Goal: Task Accomplishment & Management: Manage account settings

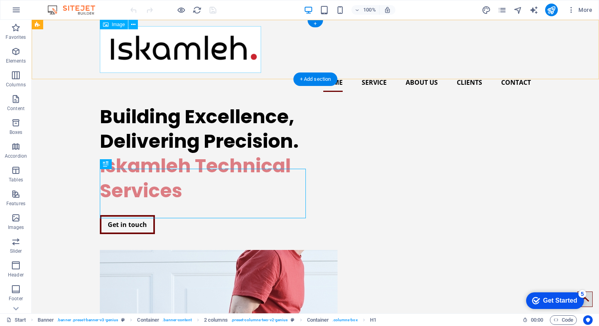
click at [163, 44] on figure at bounding box center [315, 49] width 431 height 47
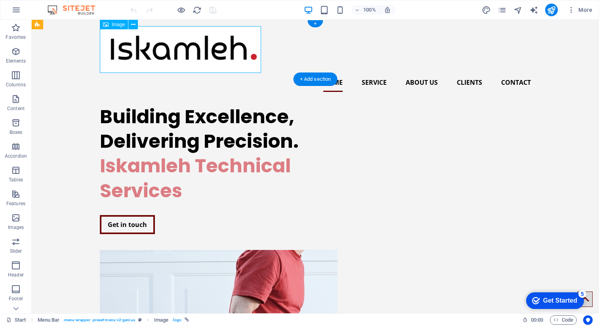
click at [163, 44] on figure at bounding box center [315, 49] width 431 height 47
select select "px"
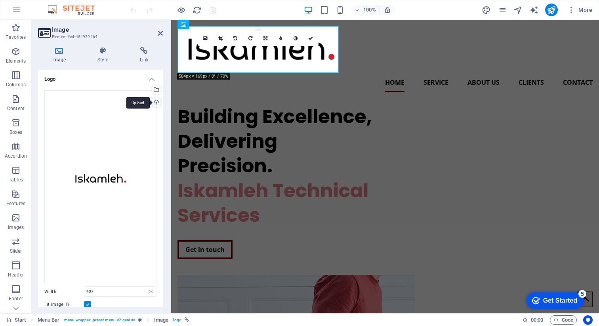
click at [156, 104] on div "Upload" at bounding box center [156, 103] width 12 height 12
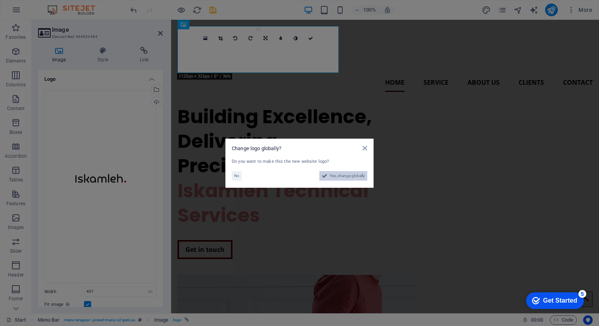
click at [335, 178] on span "Yes, change globally" at bounding box center [347, 176] width 35 height 10
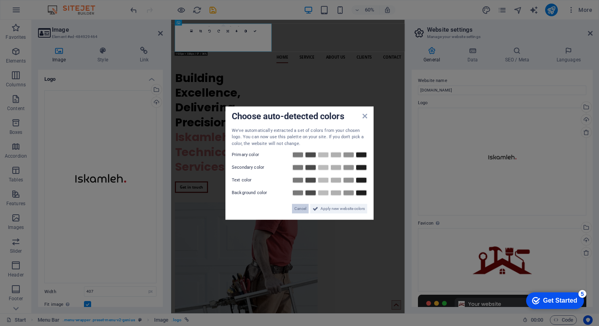
click at [302, 210] on span "Cancel" at bounding box center [300, 209] width 12 height 10
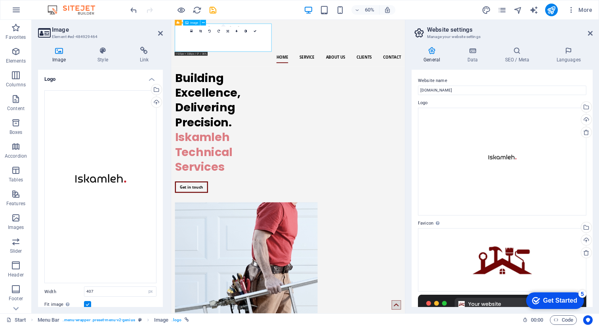
drag, startPoint x: 275, startPoint y: 59, endPoint x: 277, endPoint y: 42, distance: 17.1
click at [277, 42] on figure at bounding box center [366, 49] width 377 height 47
click at [200, 31] on icon at bounding box center [200, 31] width 3 height 3
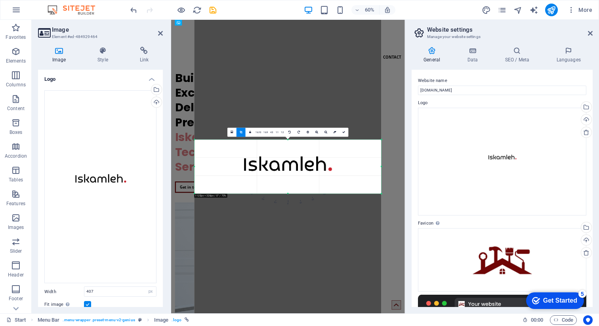
drag, startPoint x: 279, startPoint y: 160, endPoint x: 275, endPoint y: 91, distance: 69.5
click at [275, 90] on div at bounding box center [288, 178] width 187 height 327
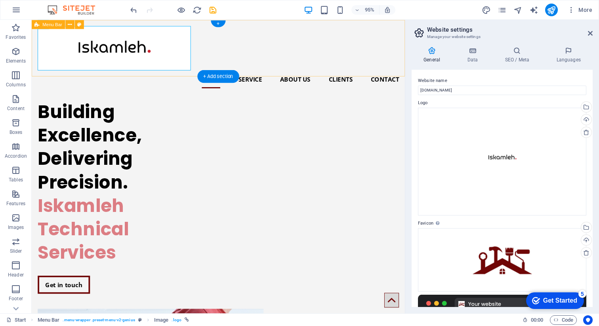
click at [207, 66] on div "Home Service About us Clients Contact" at bounding box center [228, 59] width 393 height 78
click at [121, 58] on figure at bounding box center [228, 49] width 380 height 47
select select "px"
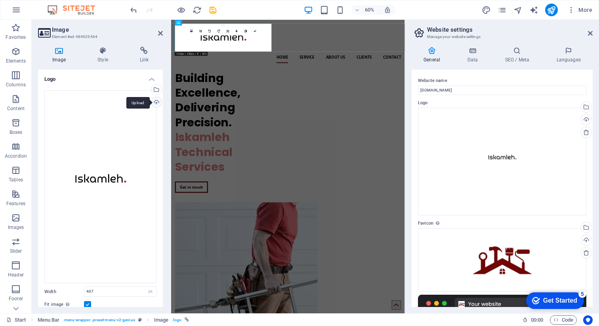
click at [155, 101] on div "Upload" at bounding box center [156, 103] width 12 height 12
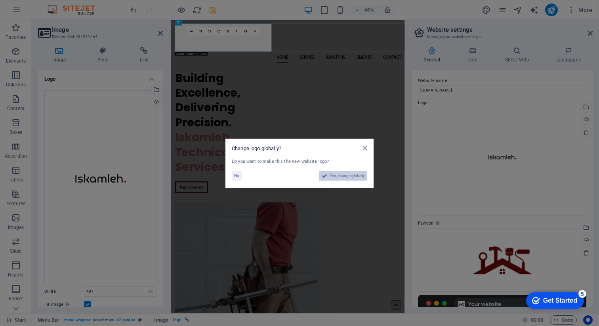
click at [343, 173] on span "Yes, change globally" at bounding box center [347, 176] width 35 height 10
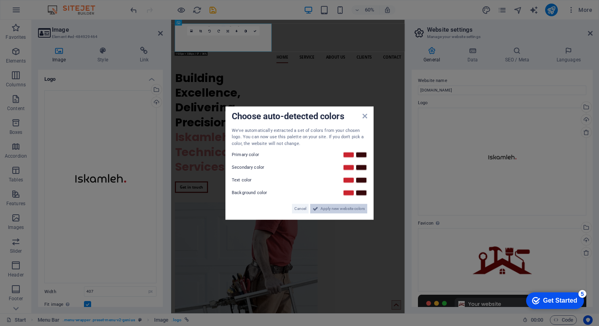
click at [321, 206] on span "Apply new website colors" at bounding box center [343, 209] width 44 height 10
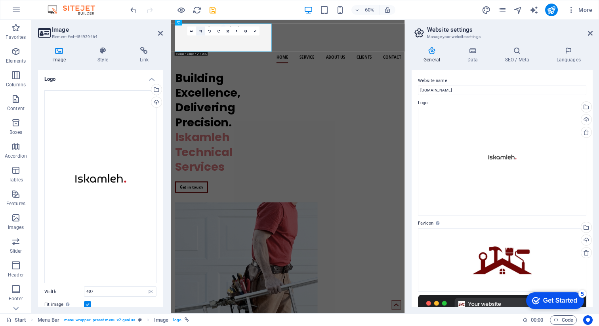
click at [201, 33] on link at bounding box center [200, 31] width 9 height 9
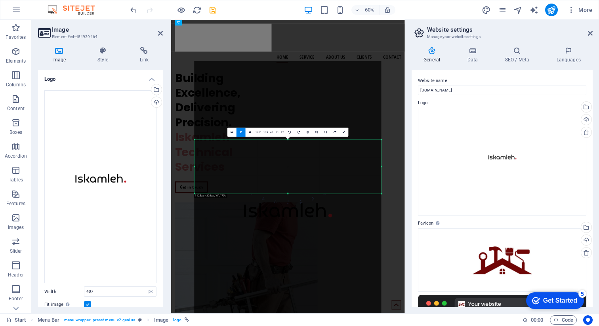
drag, startPoint x: 283, startPoint y: 155, endPoint x: 283, endPoint y: 160, distance: 5.5
click at [283, 160] on div at bounding box center [288, 224] width 187 height 327
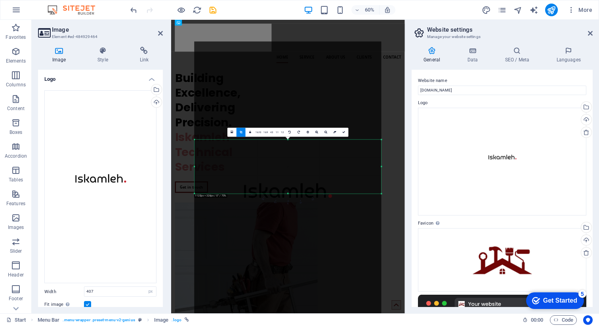
drag, startPoint x: 283, startPoint y: 160, endPoint x: 283, endPoint y: 75, distance: 85.6
click at [282, 75] on div at bounding box center [288, 205] width 187 height 327
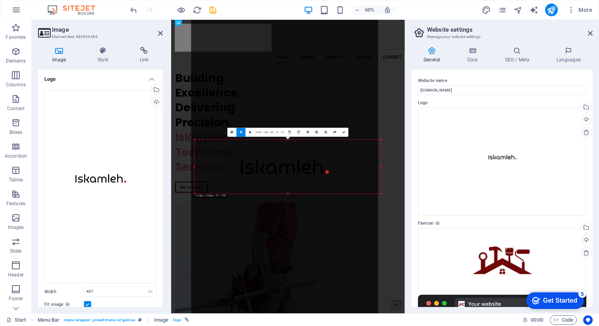
drag, startPoint x: 285, startPoint y: 176, endPoint x: 280, endPoint y: 74, distance: 102.4
click at [280, 74] on div at bounding box center [284, 180] width 187 height 327
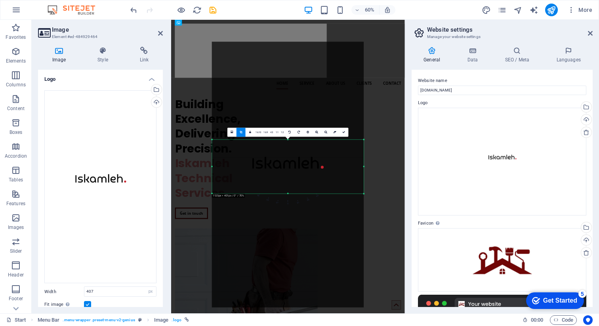
drag, startPoint x: 382, startPoint y: 167, endPoint x: 323, endPoint y: 170, distance: 58.7
click at [323, 170] on div "180 170 160 150 140 130 120 110 100 90 80 70 60 50 40 30 20 10 0 -10 -20 -30 -4…" at bounding box center [288, 167] width 152 height 54
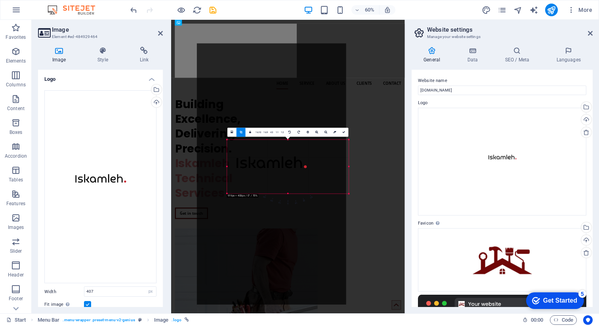
drag, startPoint x: 212, startPoint y: 164, endPoint x: 262, endPoint y: 163, distance: 50.0
click at [262, 163] on div "180 170 160 150 140 130 120 110 100 90 80 70 60 50 40 30 20 10 0 -10 -20 -30 -4…" at bounding box center [288, 167] width 122 height 54
click at [349, 168] on div at bounding box center [273, 174] width 159 height 271
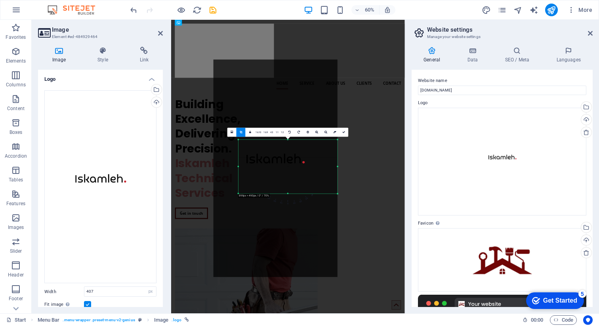
drag, startPoint x: 348, startPoint y: 168, endPoint x: 315, endPoint y: 170, distance: 33.0
click at [315, 170] on div "180 170 160 150 140 130 120 110 100 90 80 70 60 50 40 30 20 10 0 -10 -20 -30 -4…" at bounding box center [288, 167] width 99 height 54
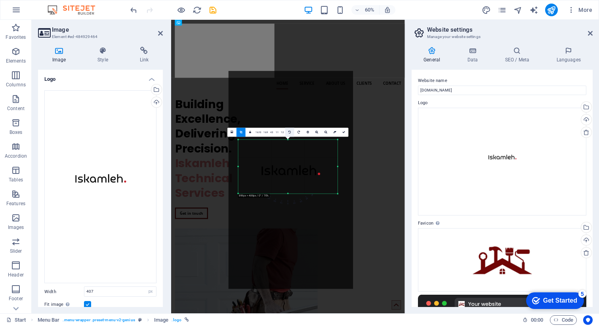
drag, startPoint x: 278, startPoint y: 168, endPoint x: 286, endPoint y: 131, distance: 38.1
click at [286, 140] on div "180 170 160 150 140 130 120 110 100 90 80 70 60 50 40 30 20 10 0 -10 -20 -30 -4…" at bounding box center [287, 167] width 99 height 54
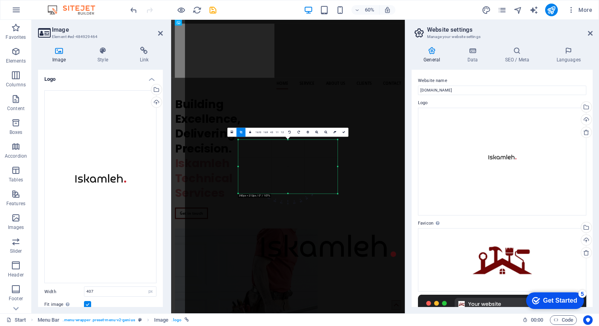
drag, startPoint x: 291, startPoint y: 170, endPoint x: 223, endPoint y: 42, distance: 145.4
click at [223, 42] on div at bounding box center [328, 268] width 287 height 502
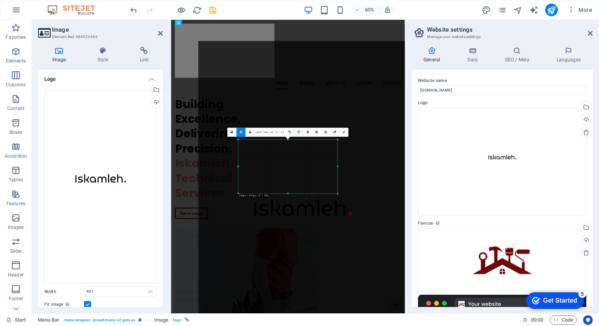
drag, startPoint x: 258, startPoint y: 166, endPoint x: 236, endPoint y: 90, distance: 80.1
click at [236, 90] on div at bounding box center [303, 224] width 209 height 366
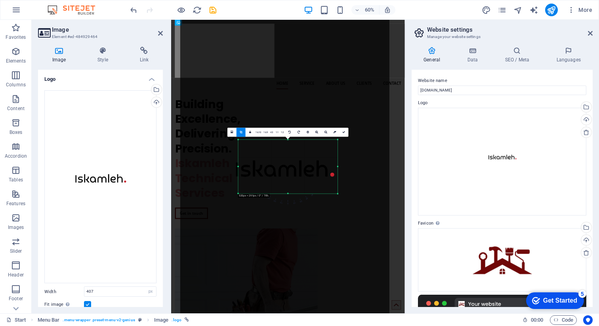
drag, startPoint x: 309, startPoint y: 216, endPoint x: 259, endPoint y: 109, distance: 118.3
click at [259, 109] on div at bounding box center [284, 185] width 209 height 366
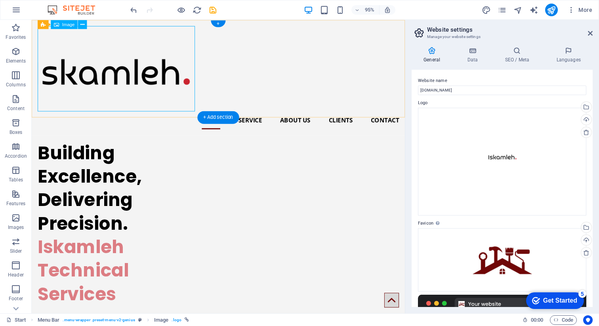
click at [161, 81] on figure at bounding box center [228, 71] width 380 height 90
select select "px"
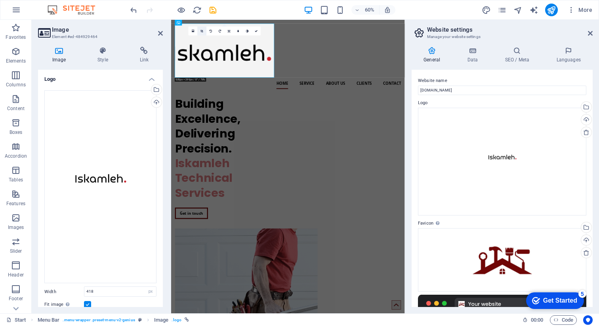
click at [203, 32] on icon at bounding box center [202, 31] width 3 height 3
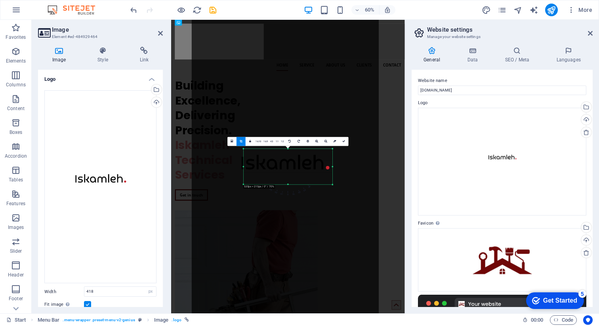
drag, startPoint x: 287, startPoint y: 143, endPoint x: 289, endPoint y: 161, distance: 17.9
click at [288, 162] on div "180 170 160 150 140 130 120 110 100 90 80 70 60 50 40 30 20 10 0 -10 -20 -30 -4…" at bounding box center [288, 167] width 89 height 36
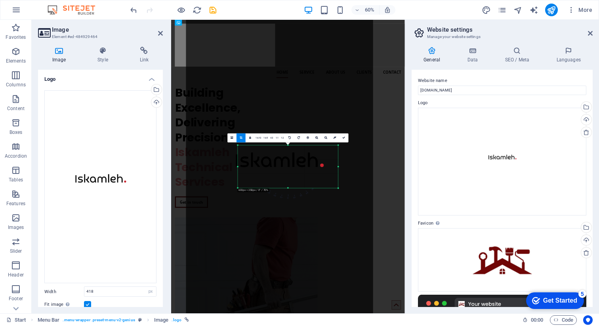
drag, startPoint x: 333, startPoint y: 186, endPoint x: 352, endPoint y: 196, distance: 21.5
click at [338, 188] on div "180 170 160 150 140 130 120 110 100 90 80 70 60 50 40 30 20 10 0 -10 -20 -30 -4…" at bounding box center [288, 166] width 100 height 43
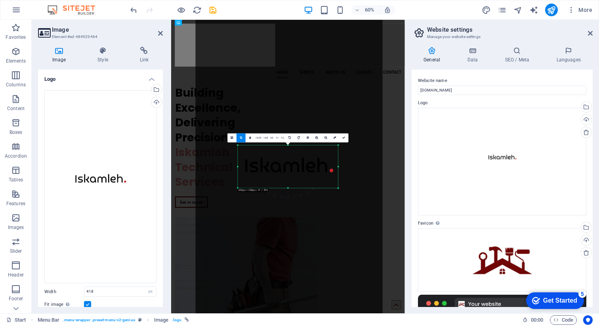
drag, startPoint x: 279, startPoint y: 177, endPoint x: 260, endPoint y: 96, distance: 83.5
click at [260, 96] on div at bounding box center [289, 179] width 187 height 327
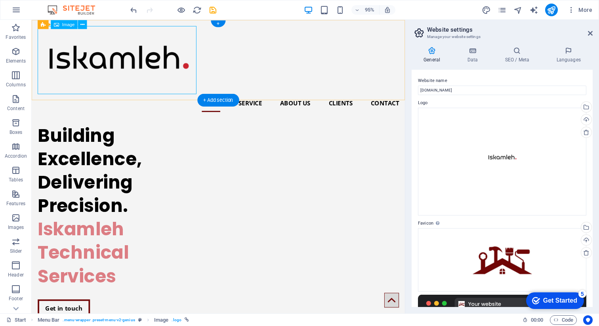
click at [76, 54] on figure at bounding box center [228, 62] width 380 height 72
select select "px"
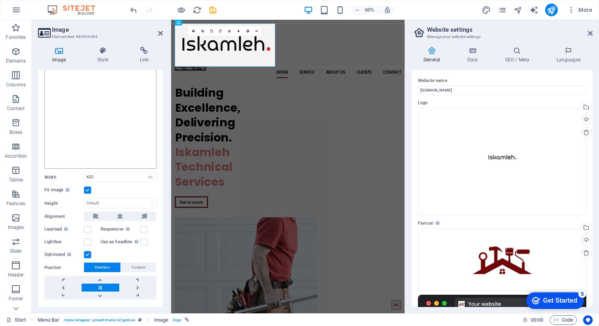
scroll to position [115, 0]
click at [98, 176] on input "422" at bounding box center [120, 177] width 72 height 10
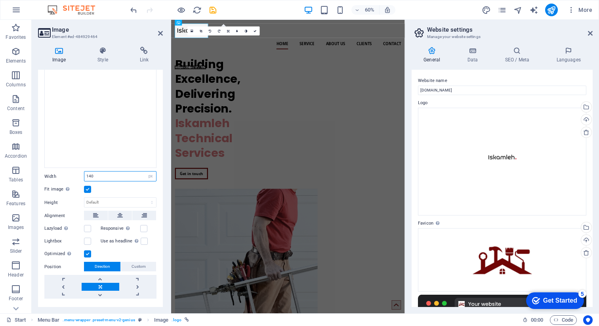
click at [115, 174] on input "140" at bounding box center [120, 177] width 72 height 10
type input "190"
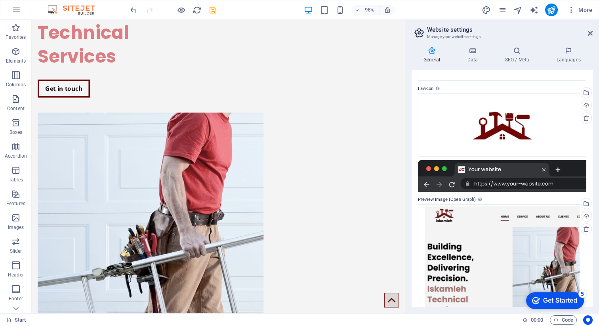
scroll to position [135, 0]
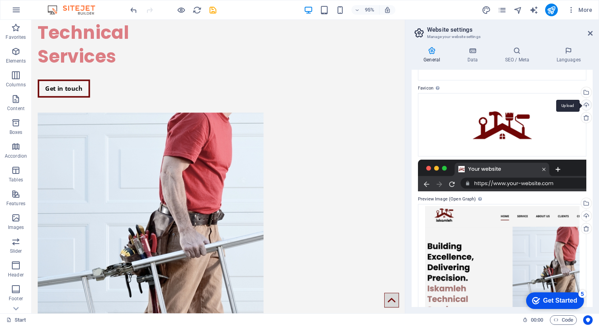
click at [584, 106] on div "Upload" at bounding box center [586, 106] width 12 height 12
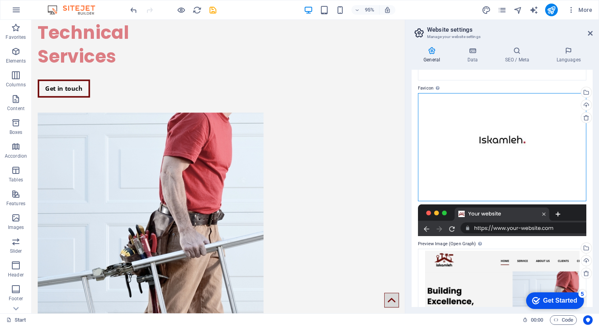
click at [480, 145] on div "Drag files here, click to choose files or select files from Files or our free s…" at bounding box center [502, 147] width 168 height 108
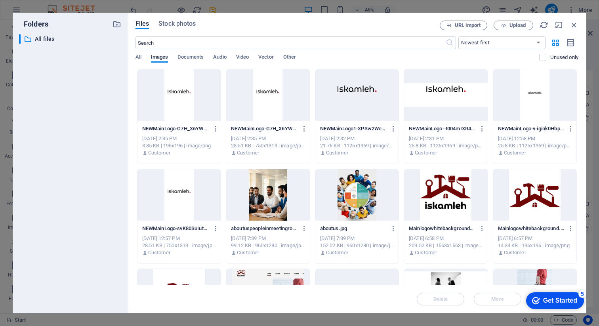
click at [453, 92] on div at bounding box center [445, 95] width 83 height 52
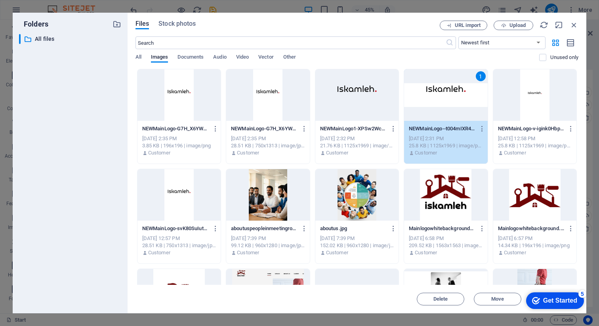
click at [459, 92] on div "1" at bounding box center [445, 95] width 83 height 52
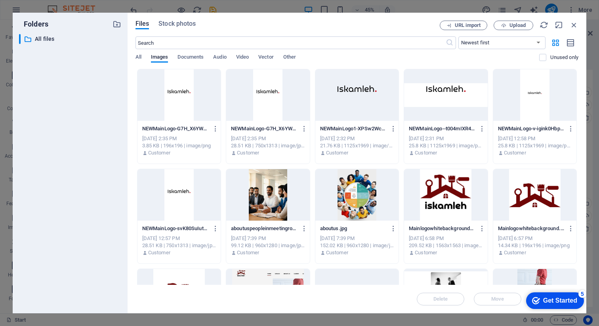
click at [459, 92] on div at bounding box center [445, 95] width 83 height 52
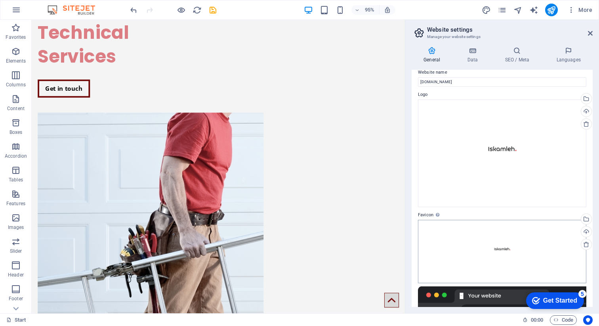
scroll to position [0, 0]
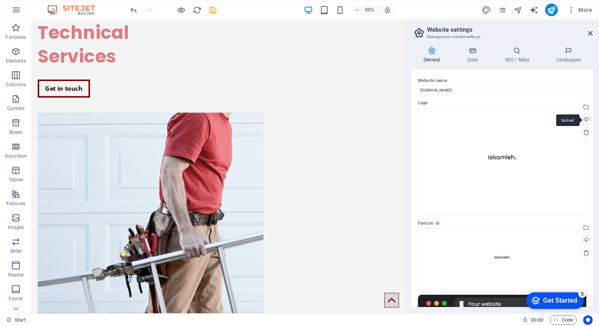
click at [585, 119] on div "Upload" at bounding box center [586, 121] width 12 height 12
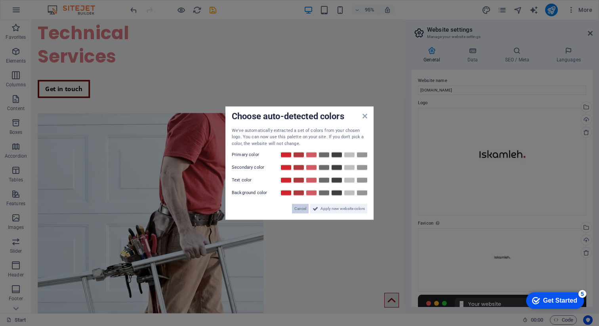
click at [299, 208] on span "Cancel" at bounding box center [300, 209] width 12 height 10
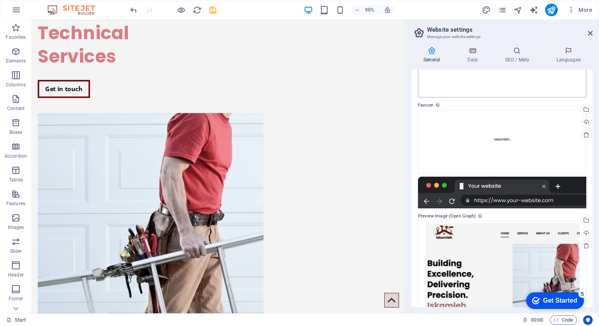
scroll to position [153, 0]
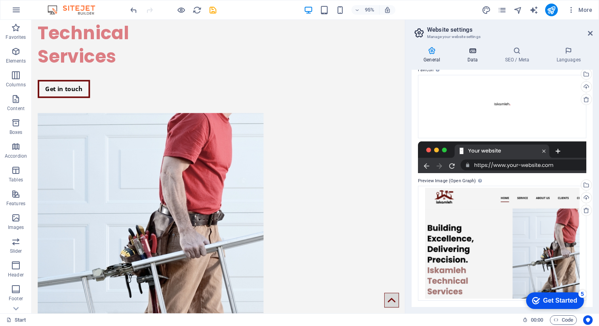
click at [470, 55] on h4 "Data" at bounding box center [474, 55] width 38 height 17
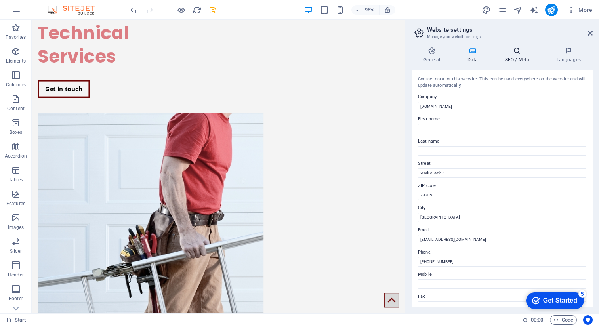
click at [519, 59] on h4 "SEO / Meta" at bounding box center [519, 55] width 52 height 17
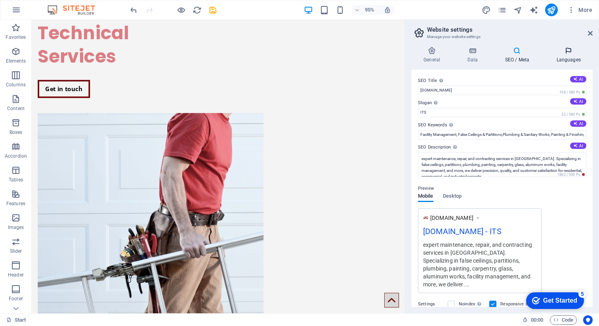
click at [568, 57] on h4 "Languages" at bounding box center [569, 55] width 48 height 17
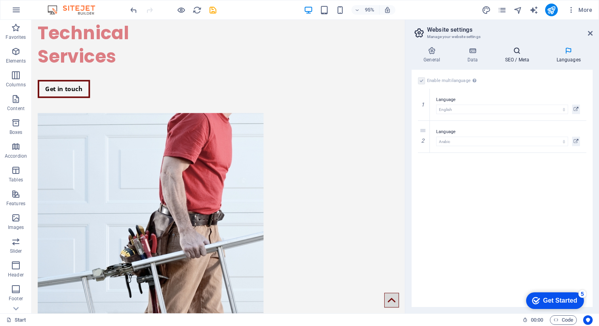
click at [517, 55] on h4 "SEO / Meta" at bounding box center [519, 55] width 52 height 17
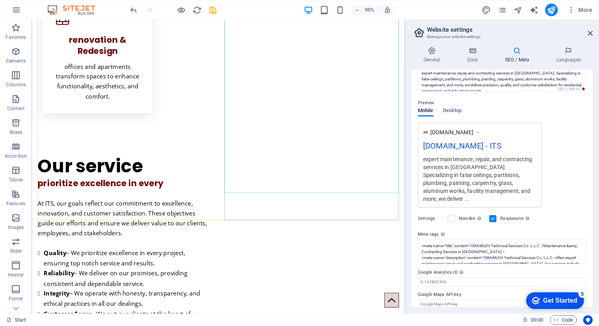
scroll to position [1065, 0]
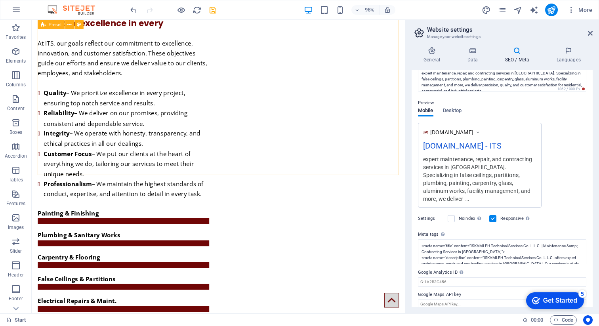
click at [18, 15] on button "button" at bounding box center [16, 9] width 19 height 19
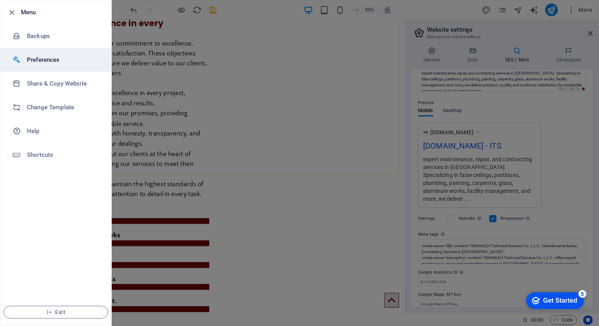
click at [46, 64] on h6 "Preferences" at bounding box center [63, 60] width 73 height 10
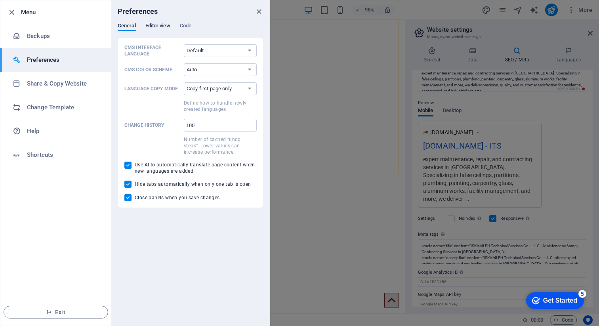
click at [153, 27] on span "Editor view" at bounding box center [157, 26] width 25 height 11
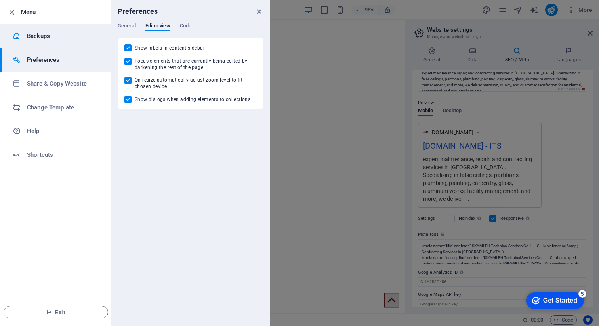
click at [56, 37] on h6 "Backups" at bounding box center [63, 36] width 73 height 10
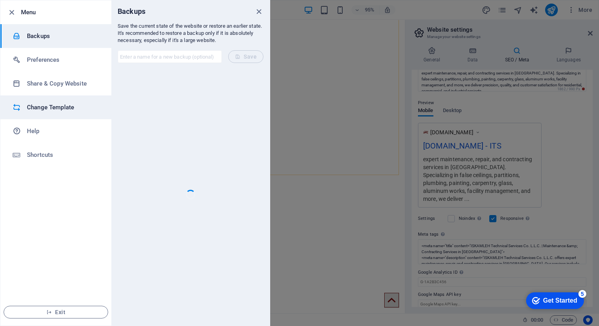
click at [46, 104] on h6 "Change Template" at bounding box center [63, 108] width 73 height 10
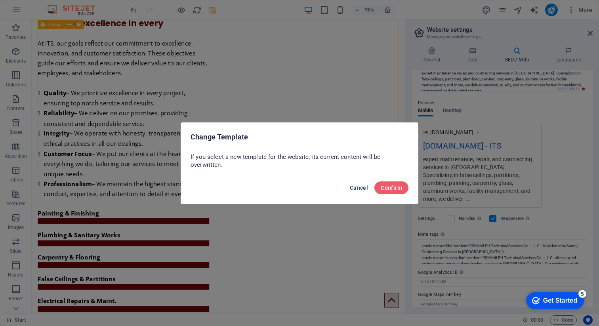
click at [358, 188] on span "Cancel" at bounding box center [359, 188] width 18 height 6
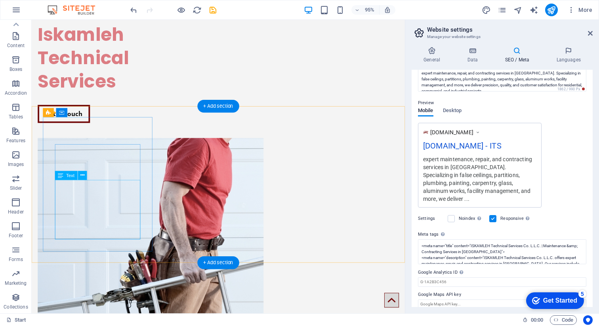
scroll to position [222, 0]
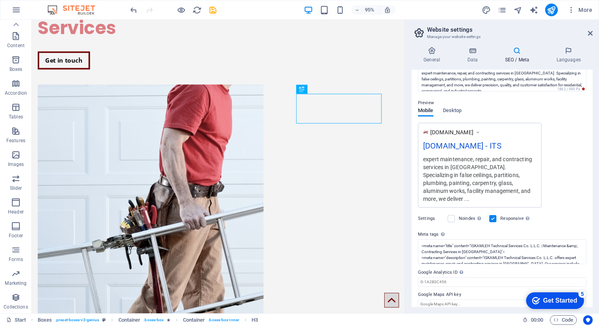
click at [438, 11] on div "95% More" at bounding box center [362, 10] width 467 height 13
click at [485, 8] on icon "design" at bounding box center [486, 10] width 9 height 9
select select "px"
select select "400"
select select "px"
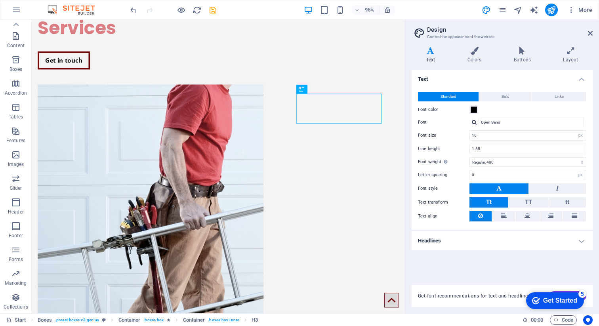
click at [472, 45] on div "Variants Text Colors Buttons Layout Text Standard Bold Links Font color Font Op…" at bounding box center [502, 176] width 194 height 273
click at [472, 49] on icon at bounding box center [474, 51] width 43 height 8
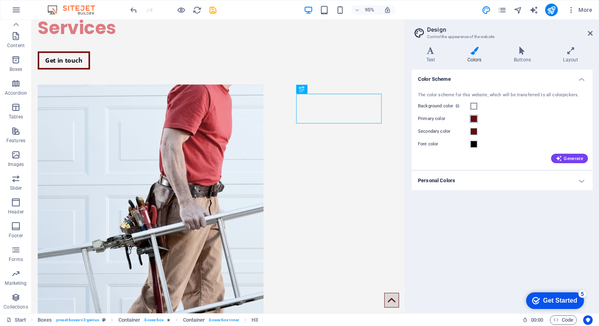
click at [474, 119] on span at bounding box center [474, 119] width 6 height 6
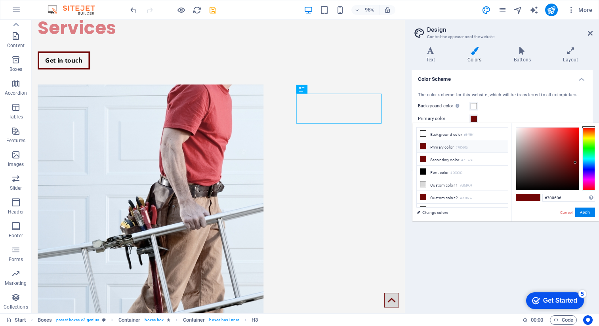
click at [468, 150] on small "#700606" at bounding box center [462, 148] width 12 height 6
click at [553, 199] on input "#700606" at bounding box center [569, 198] width 53 height 8
paste input "#ca242f"
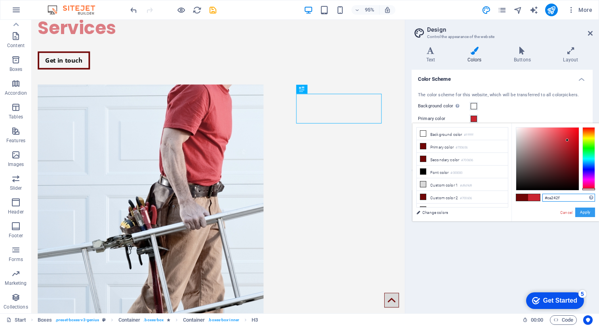
type input "#ca242f"
click at [583, 213] on button "Apply" at bounding box center [586, 213] width 20 height 10
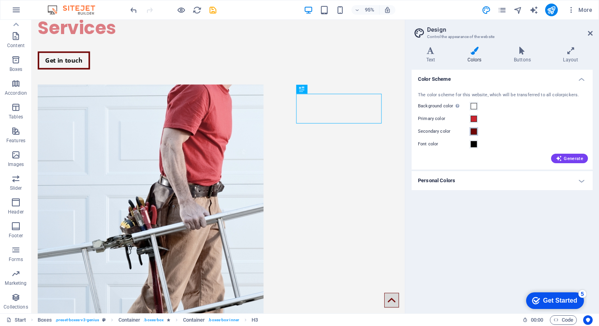
click at [474, 131] on span at bounding box center [474, 131] width 6 height 6
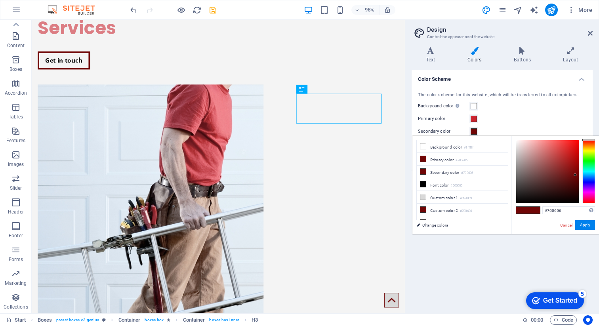
click at [474, 131] on span at bounding box center [474, 131] width 6 height 6
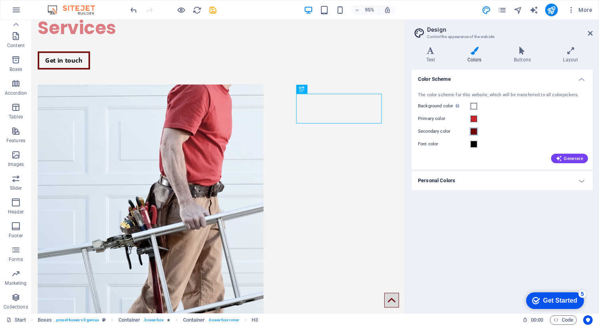
click at [474, 131] on span at bounding box center [474, 131] width 6 height 6
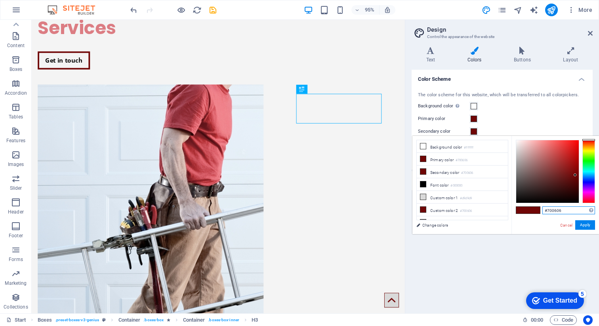
click at [552, 212] on input "#700606" at bounding box center [569, 211] width 53 height 8
paste input "#ca242f"
type input "#ca242f"
click at [589, 228] on button "Apply" at bounding box center [586, 225] width 20 height 10
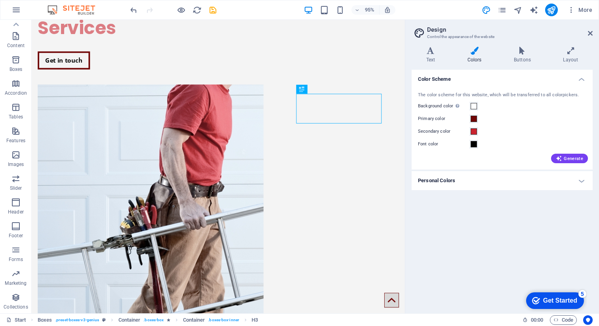
click at [565, 184] on h4 "Personal Colors" at bounding box center [502, 180] width 181 height 19
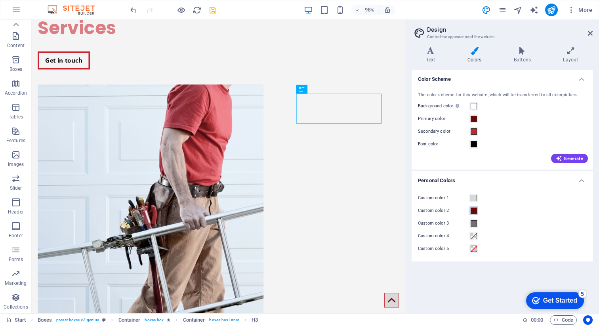
click at [476, 210] on span at bounding box center [474, 211] width 6 height 6
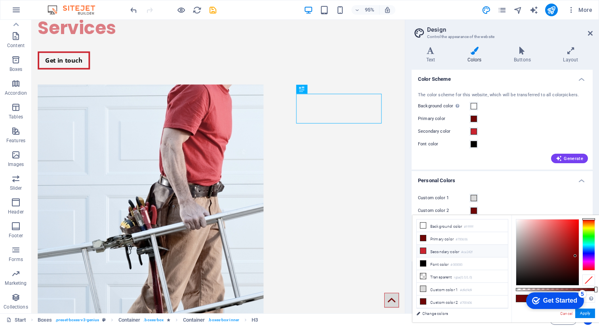
click at [432, 250] on li "Secondary color #ca242f" at bounding box center [462, 251] width 91 height 13
type input "#ca242f"
click at [507, 205] on div "Custom color 1 Custom color 2 Custom color 3 Custom color 4 Custom color 5" at bounding box center [502, 223] width 184 height 76
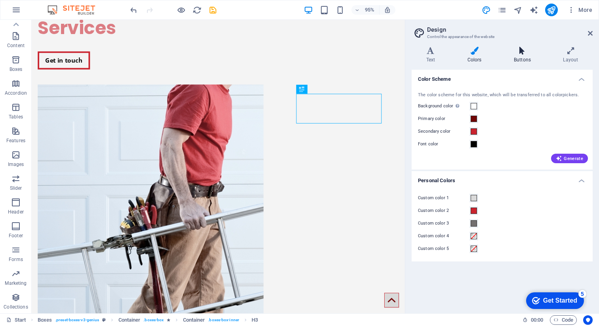
click at [523, 57] on h4 "Buttons" at bounding box center [523, 55] width 49 height 17
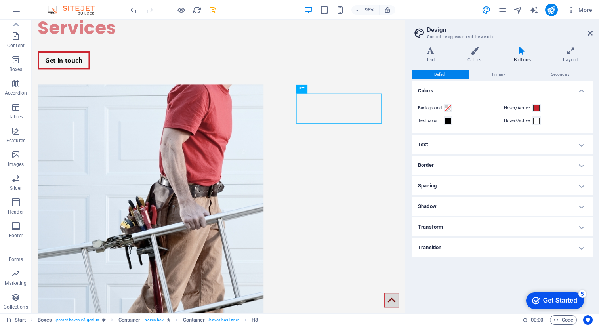
click at [486, 138] on h4 "Text" at bounding box center [502, 144] width 181 height 19
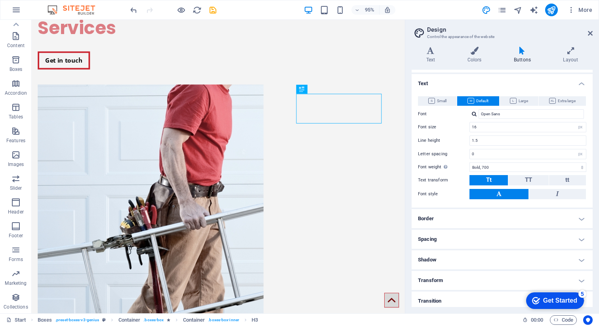
scroll to position [64, 0]
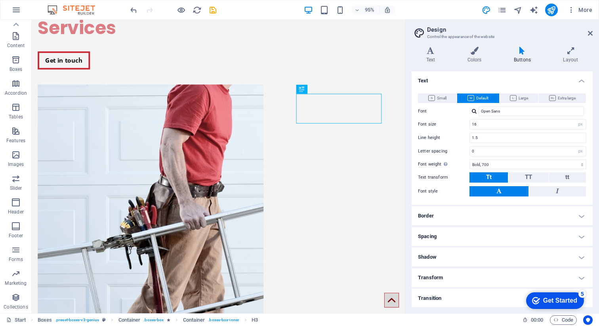
click at [441, 218] on h4 "Border" at bounding box center [502, 216] width 181 height 19
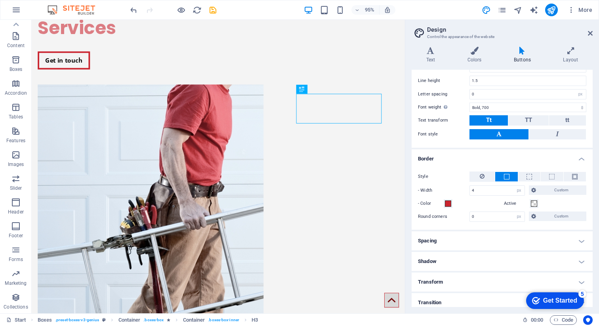
scroll to position [125, 0]
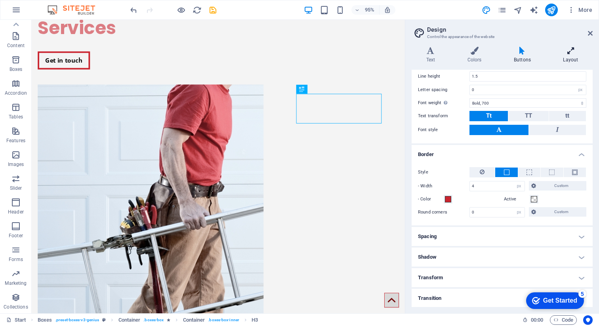
click at [575, 58] on h4 "Layout" at bounding box center [571, 55] width 44 height 17
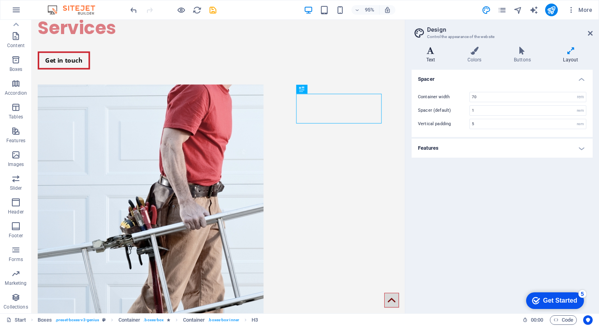
click at [433, 57] on h4 "Text" at bounding box center [432, 55] width 41 height 17
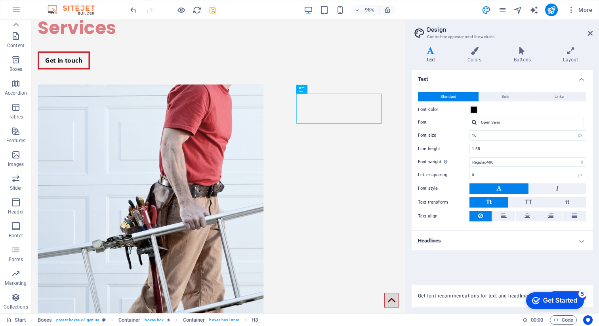
click at [593, 36] on aside "Design Control the appearance of the website Variants Text Colors Buttons Layou…" at bounding box center [502, 167] width 194 height 294
click at [592, 33] on icon at bounding box center [590, 33] width 5 height 6
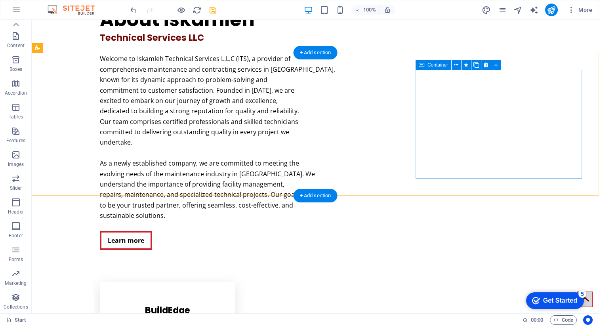
scroll to position [1918, 0]
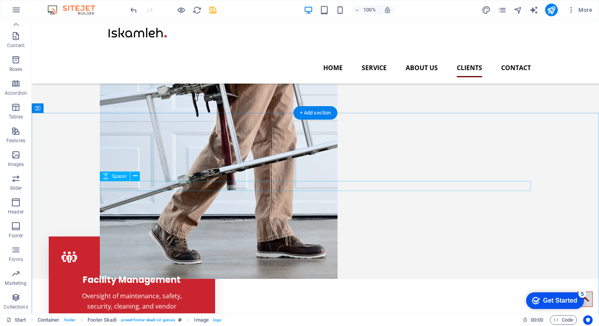
scroll to position [0, 0]
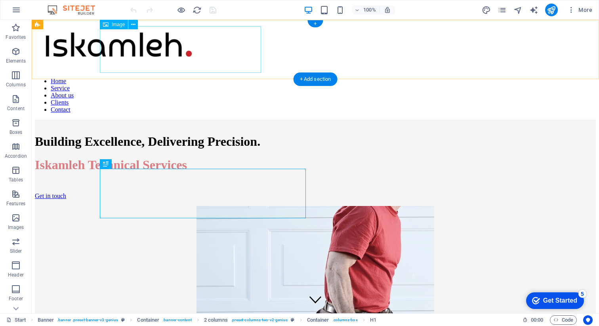
click at [197, 42] on figure at bounding box center [315, 47] width 561 height 48
select select "px"
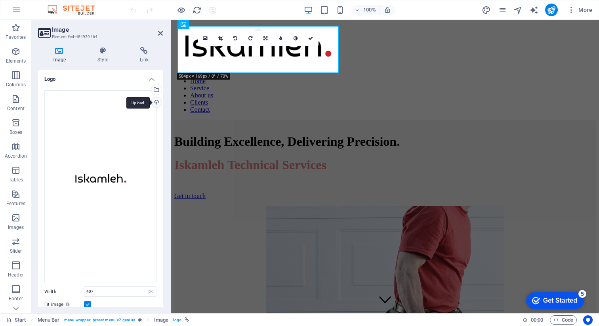
click at [153, 102] on div "Upload" at bounding box center [156, 103] width 12 height 12
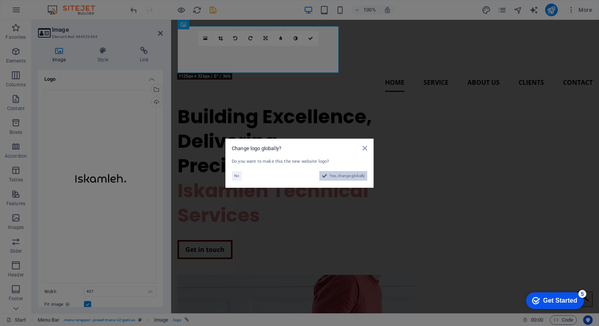
click at [346, 178] on span "Yes, change globally" at bounding box center [347, 176] width 35 height 10
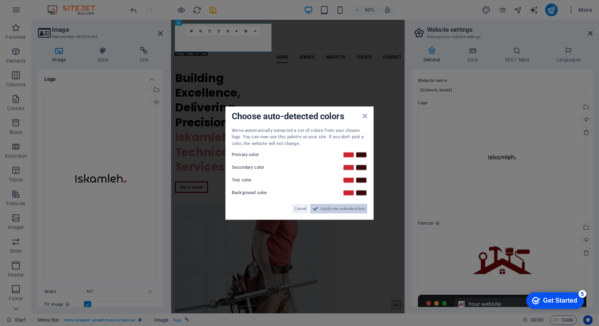
click at [323, 212] on span "Apply new website colors" at bounding box center [343, 209] width 44 height 10
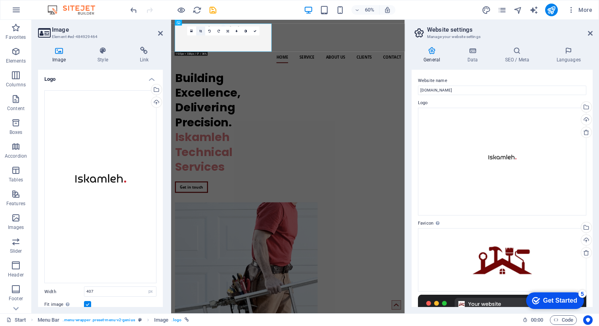
click at [201, 30] on icon at bounding box center [200, 31] width 3 height 3
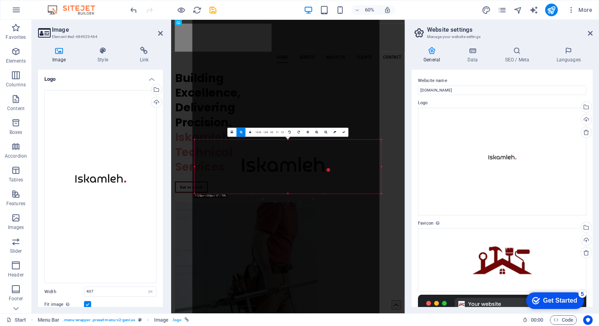
drag, startPoint x: 299, startPoint y: 163, endPoint x: 296, endPoint y: 93, distance: 70.2
click at [296, 92] on div at bounding box center [286, 178] width 187 height 327
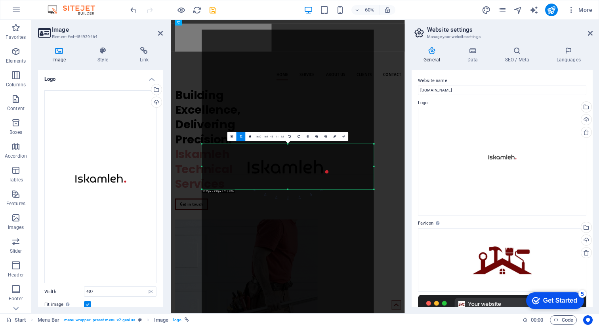
drag, startPoint x: 382, startPoint y: 194, endPoint x: 354, endPoint y: 179, distance: 31.4
click at [354, 179] on div "180 170 160 150 140 130 120 110 100 90 80 70 60 50 40 30 20 10 0 -10 -20 -30 -4…" at bounding box center [288, 167] width 172 height 46
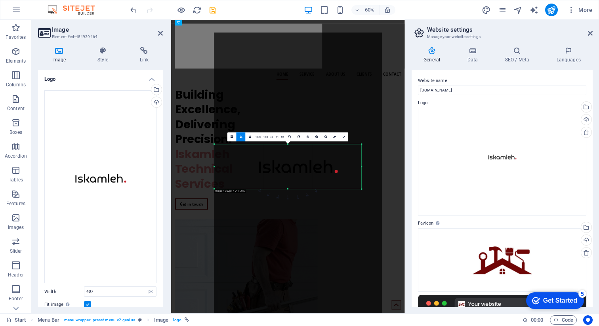
drag, startPoint x: 374, startPoint y: 166, endPoint x: 335, endPoint y: 170, distance: 38.6
click at [335, 170] on div "180 170 160 150 140 130 120 110 100 90 80 70 60 50 40 30 20 10 0 -10 -20 -30 -4…" at bounding box center [287, 166] width 147 height 45
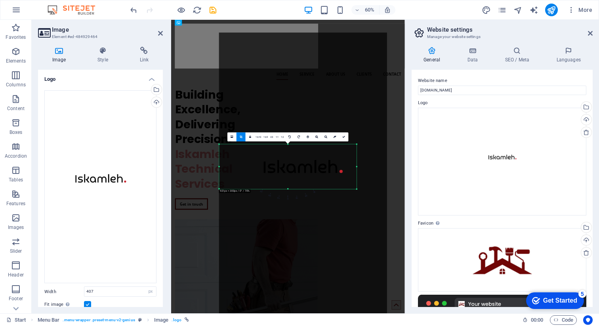
drag, startPoint x: 363, startPoint y: 166, endPoint x: 346, endPoint y: 168, distance: 17.1
click at [346, 168] on div "180 170 160 150 140 130 120 110 100 90 80 70 60 50 40 30 20 10 0 -10 -20 -30 -4…" at bounding box center [288, 166] width 138 height 45
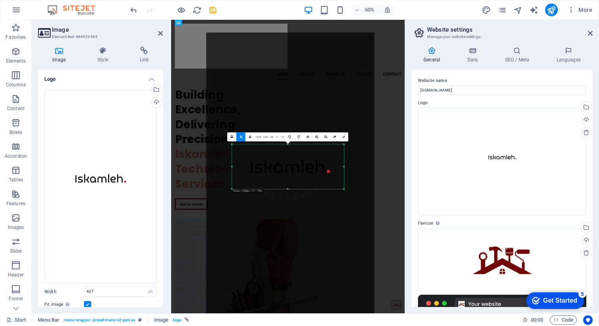
drag, startPoint x: 220, startPoint y: 166, endPoint x: 262, endPoint y: 164, distance: 42.5
click at [262, 164] on div "180 170 160 150 140 130 120 110 100 90 80 70 60 50 40 30 20 10 0 -10 -20 -30 -4…" at bounding box center [288, 166] width 112 height 45
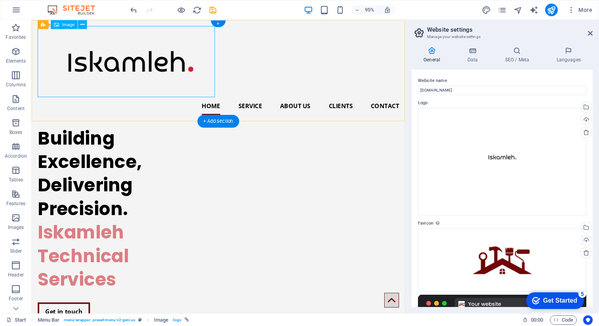
click at [65, 47] on figure at bounding box center [228, 63] width 380 height 75
select select "px"
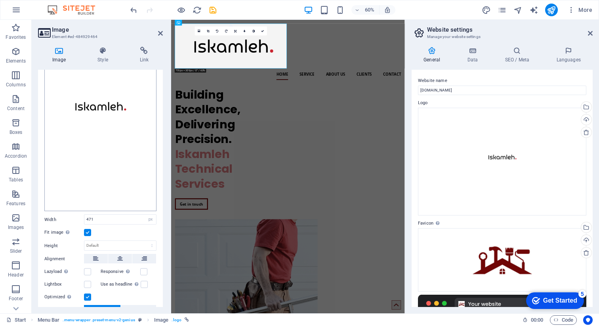
scroll to position [75, 0]
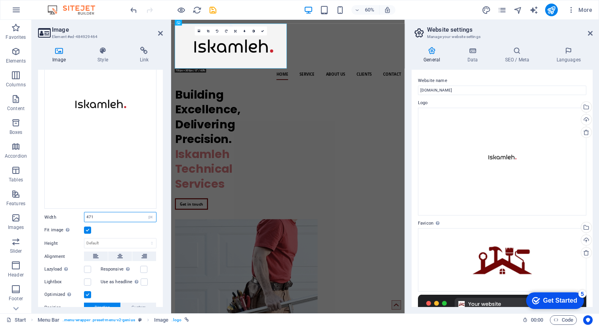
click at [96, 217] on input "471" at bounding box center [120, 217] width 72 height 10
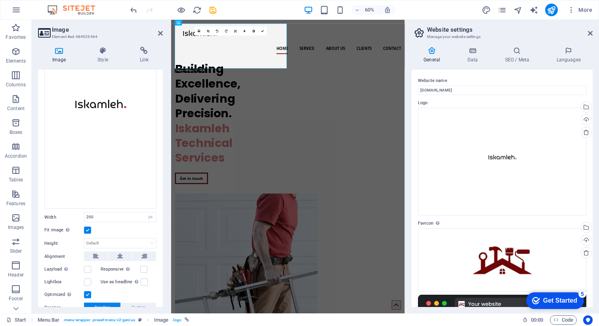
click at [107, 226] on div "Fit image Automatically fit image to a fixed width and height" at bounding box center [100, 231] width 112 height 10
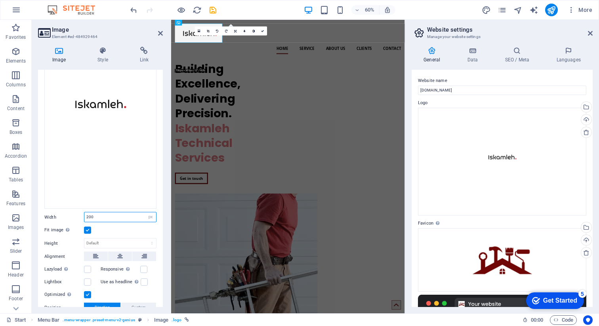
click at [94, 216] on input "200" at bounding box center [120, 217] width 72 height 10
click at [103, 226] on div "Fit image Automatically fit image to a fixed width and height" at bounding box center [100, 231] width 112 height 10
click at [103, 216] on input "210" at bounding box center [120, 217] width 72 height 10
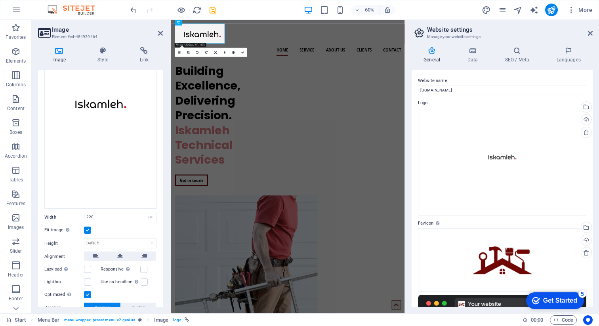
click at [112, 229] on div "Fit image Automatically fit image to a fixed width and height" at bounding box center [100, 231] width 112 height 10
click at [95, 214] on input "220" at bounding box center [120, 217] width 72 height 10
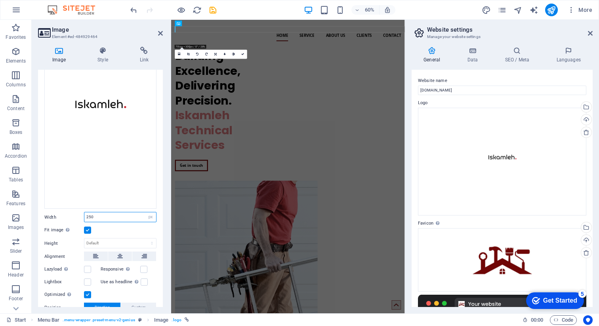
type input "250"
click at [103, 226] on div "Fit image Automatically fit image to a fixed width and height" at bounding box center [100, 231] width 112 height 10
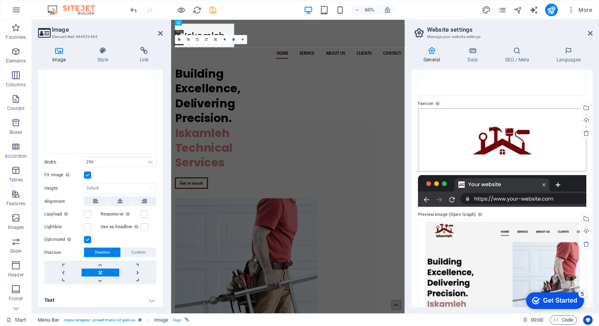
scroll to position [153, 0]
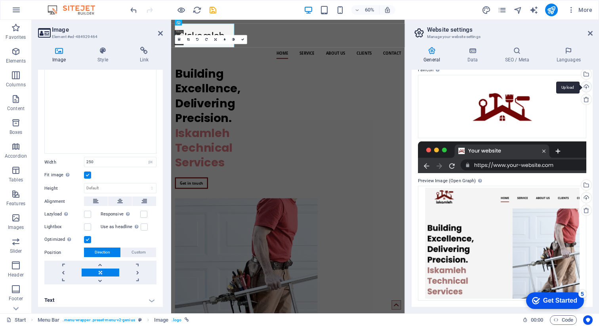
click at [587, 86] on div "Upload" at bounding box center [586, 88] width 12 height 12
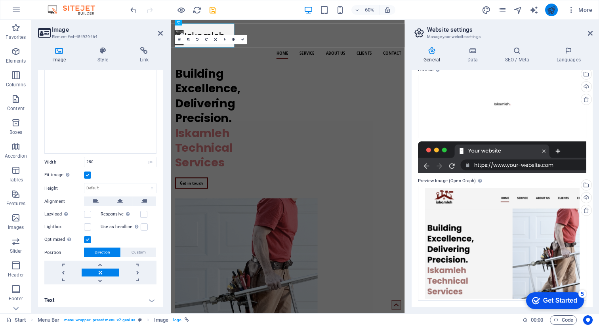
click at [555, 11] on icon "publish" at bounding box center [551, 10] width 9 height 9
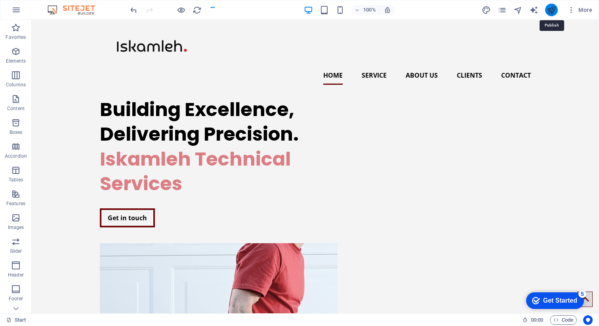
click at [553, 11] on icon "publish" at bounding box center [551, 10] width 9 height 9
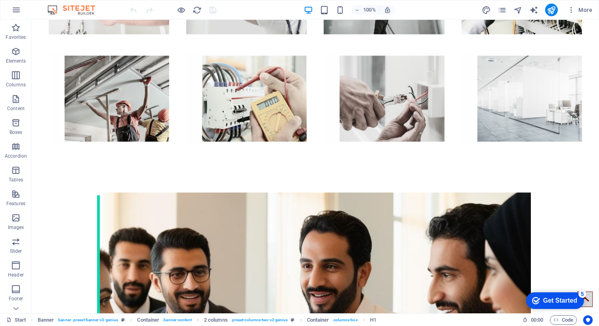
scroll to position [1896, 0]
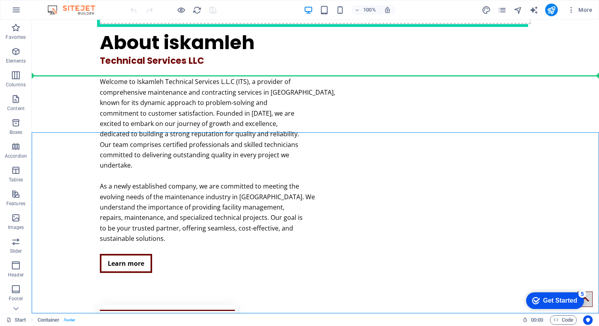
drag, startPoint x: 304, startPoint y: 198, endPoint x: 302, endPoint y: 103, distance: 95.5
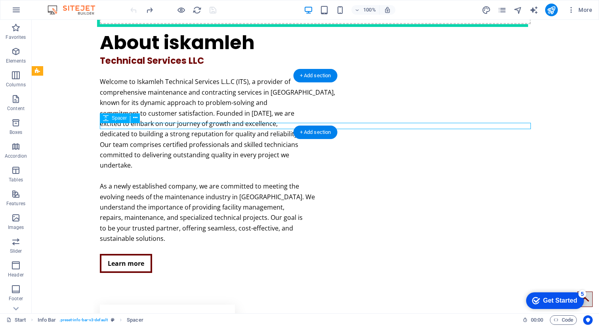
select select "rem"
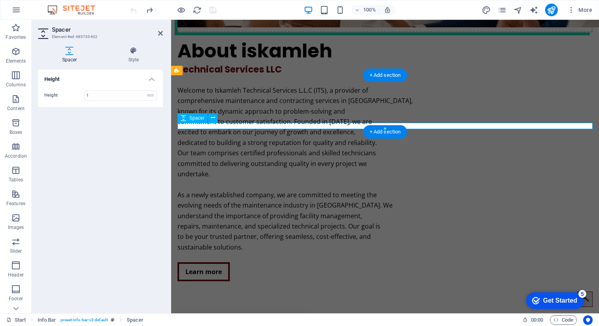
scroll to position [1802, 0]
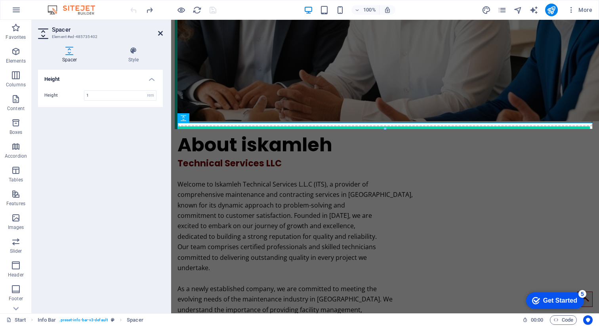
click at [159, 34] on icon at bounding box center [160, 33] width 5 height 6
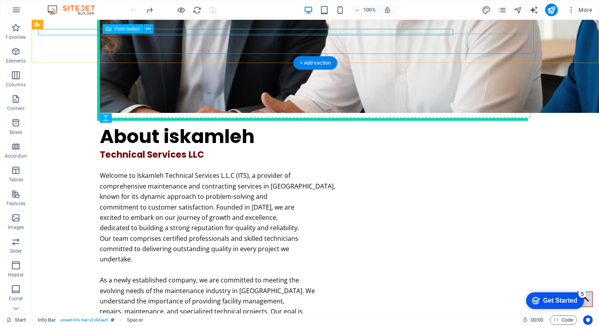
scroll to position [1896, 0]
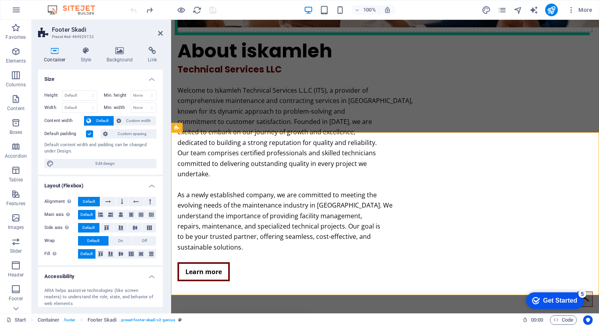
scroll to position [1802, 0]
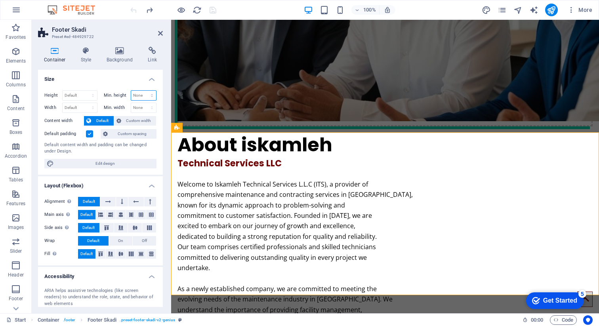
click at [138, 94] on select "None px rem % vh vw" at bounding box center [143, 96] width 25 height 10
select select "px"
click at [143, 91] on select "None px rem % vh vw" at bounding box center [143, 96] width 25 height 10
type input "0"
click at [145, 96] on select "None px rem % vh vw" at bounding box center [150, 96] width 11 height 10
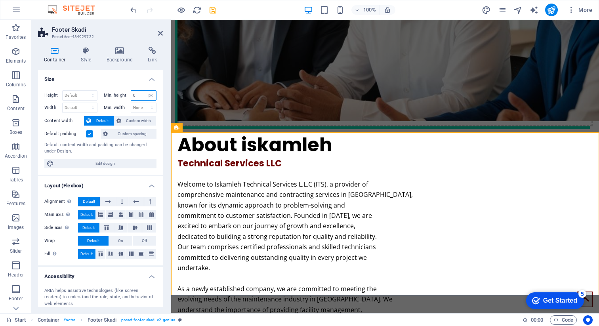
click at [134, 95] on input "0" at bounding box center [143, 96] width 25 height 10
click at [90, 133] on label at bounding box center [89, 133] width 7 height 7
click at [0, 0] on input "Default padding" at bounding box center [0, 0] width 0 height 0
click at [120, 132] on span "Custom spacing" at bounding box center [132, 134] width 44 height 10
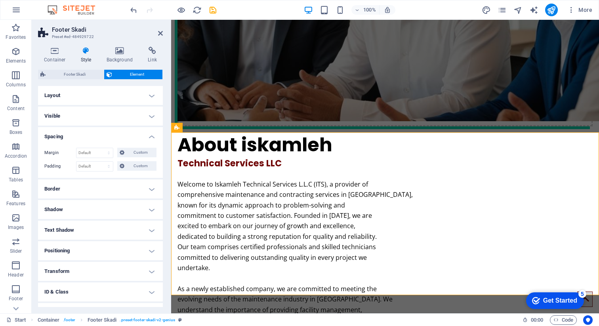
click at [120, 98] on h4 "Layout" at bounding box center [100, 95] width 125 height 19
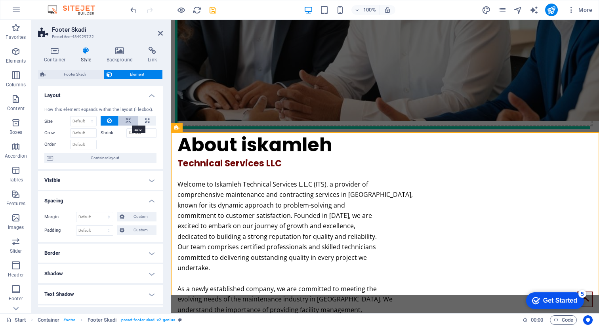
click at [126, 120] on icon at bounding box center [129, 121] width 6 height 10
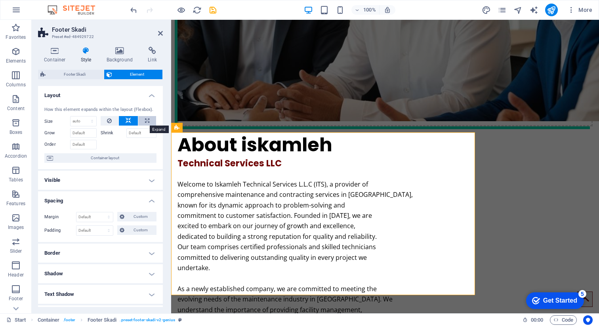
click at [142, 121] on button at bounding box center [147, 121] width 18 height 10
type input "100"
select select "%"
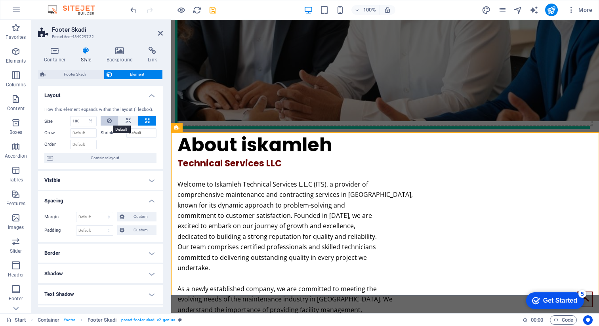
click at [111, 121] on button at bounding box center [110, 121] width 18 height 10
select select "DISABLED_OPTION_VALUE"
click at [132, 121] on button at bounding box center [128, 121] width 19 height 10
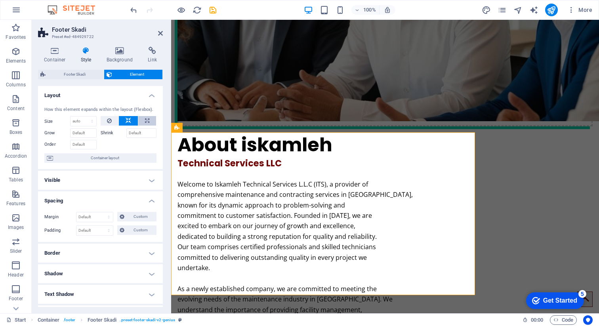
click at [140, 121] on button at bounding box center [147, 121] width 18 height 10
type input "100"
select select "%"
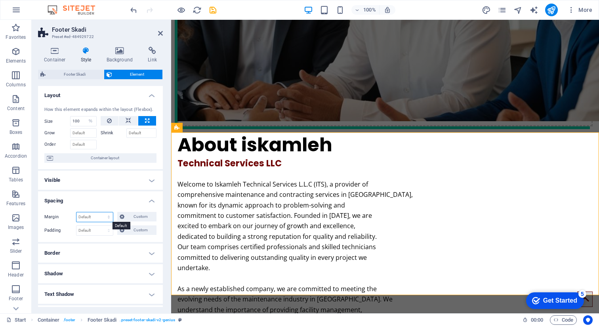
click at [94, 219] on select "Default auto px % rem vw vh Custom" at bounding box center [94, 217] width 36 height 10
click at [76, 212] on select "Default auto px % rem vw vh Custom" at bounding box center [94, 217] width 36 height 10
click at [90, 218] on select "Default auto px % rem vw vh Custom" at bounding box center [94, 217] width 36 height 10
select select "px"
click at [101, 212] on select "Default auto px % rem vw vh Custom" at bounding box center [94, 217] width 36 height 10
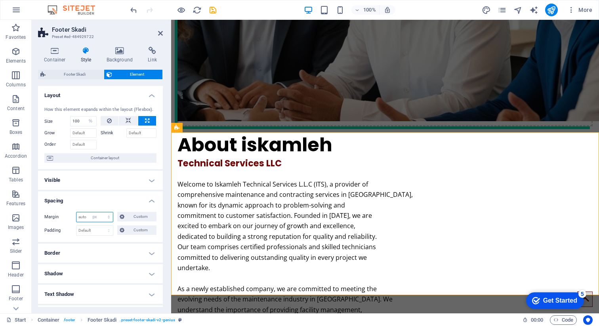
type input "0"
click at [91, 219] on input "0" at bounding box center [94, 217] width 36 height 10
type input "10"
click at [63, 210] on div "Margin 10 Default auto px % rem vw vh Custom Custom 10 auto px % rem vw vh 10 a…" at bounding box center [100, 224] width 125 height 36
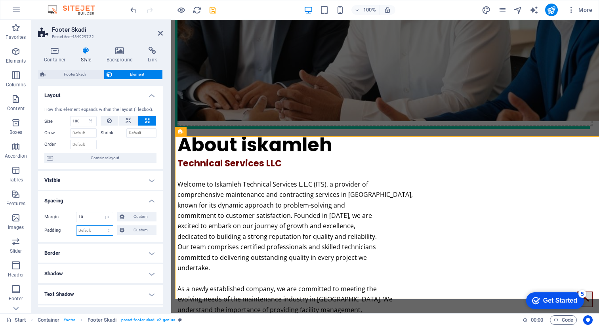
click at [85, 229] on select "Default px rem % vh vw Custom" at bounding box center [94, 231] width 36 height 10
select select "px"
click at [101, 226] on select "Default px rem % vh vw Custom" at bounding box center [94, 231] width 36 height 10
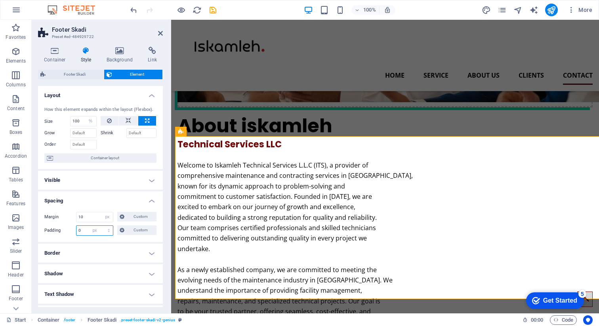
scroll to position [1721, 0]
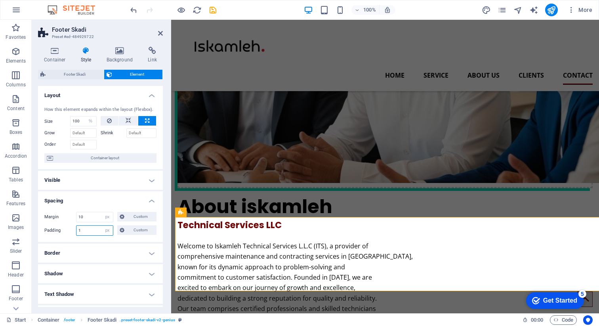
type input "1"
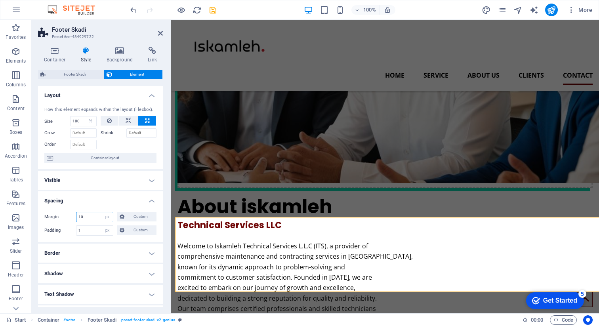
click at [85, 218] on input "10" at bounding box center [94, 217] width 36 height 10
type input "1"
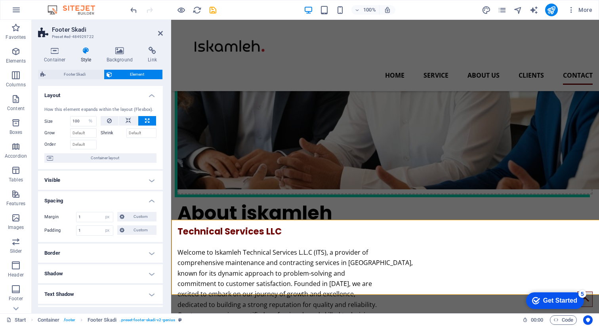
click at [62, 211] on div "Margin 1 Default auto px % rem vw vh Custom Custom 1 auto px % rem vw vh 1 auto…" at bounding box center [100, 224] width 125 height 36
click at [129, 122] on icon at bounding box center [129, 121] width 6 height 10
select select "DISABLED_OPTION_VALUE"
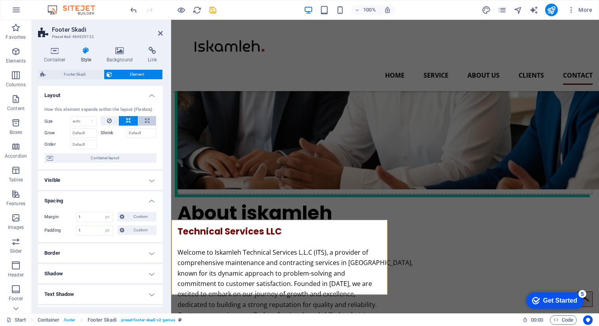
click at [145, 122] on icon at bounding box center [147, 121] width 4 height 10
type input "100"
select select "%"
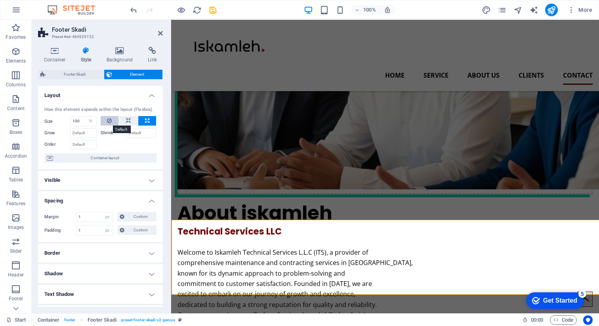
click at [111, 121] on icon at bounding box center [109, 121] width 5 height 10
select select "DISABLED_OPTION_VALUE"
click at [131, 121] on button at bounding box center [128, 121] width 19 height 10
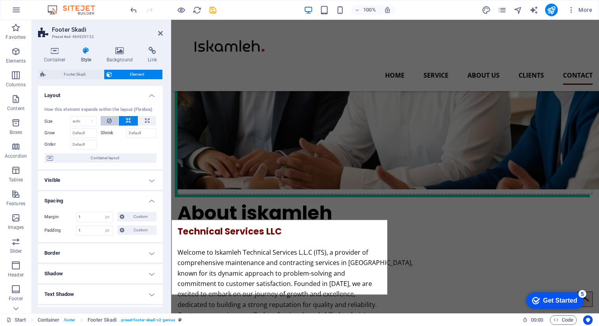
click at [109, 121] on icon at bounding box center [109, 121] width 5 height 10
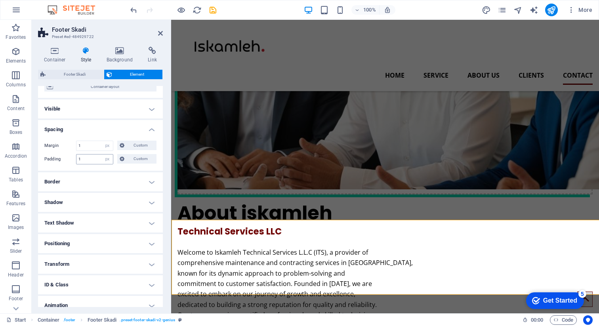
scroll to position [40, 0]
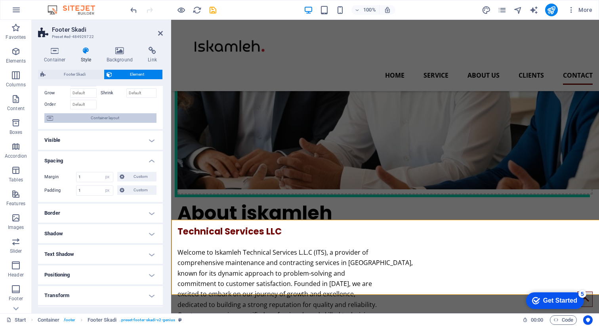
click at [99, 118] on span "Container layout" at bounding box center [104, 118] width 99 height 10
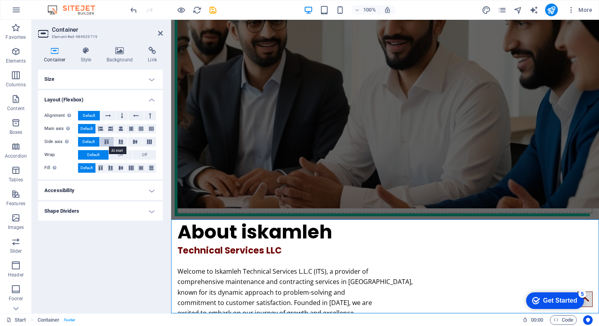
click at [110, 143] on icon at bounding box center [107, 142] width 10 height 5
click at [117, 142] on icon at bounding box center [121, 142] width 10 height 5
click at [88, 142] on span "Default" at bounding box center [88, 142] width 12 height 10
click at [105, 127] on button at bounding box center [101, 129] width 10 height 10
click at [110, 127] on icon at bounding box center [110, 129] width 5 height 10
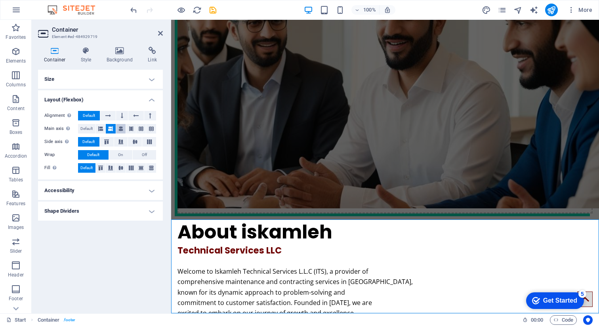
click at [122, 128] on icon at bounding box center [121, 129] width 5 height 10
click at [129, 128] on icon at bounding box center [131, 129] width 5 height 10
click at [138, 129] on button at bounding box center [141, 129] width 10 height 10
click at [90, 126] on span "Default" at bounding box center [86, 129] width 12 height 10
click at [122, 115] on icon at bounding box center [122, 116] width 2 height 10
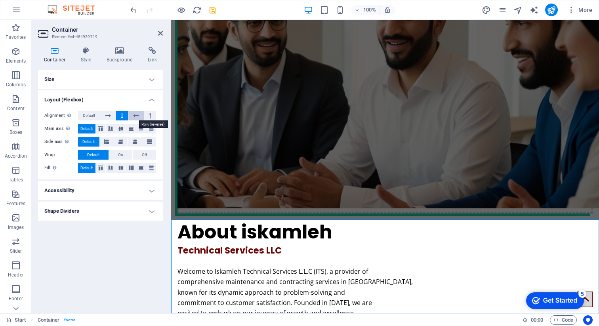
click at [132, 115] on button at bounding box center [135, 116] width 15 height 10
click at [108, 116] on icon at bounding box center [108, 116] width 6 height 10
click at [91, 119] on span "Default" at bounding box center [89, 116] width 12 height 10
click at [101, 190] on h4 "Accessibility" at bounding box center [100, 190] width 125 height 19
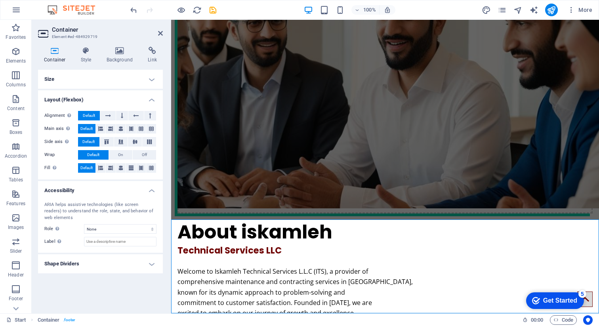
click at [94, 267] on h4 "Shape Dividers" at bounding box center [100, 263] width 125 height 19
click at [88, 73] on h4 "Size" at bounding box center [100, 79] width 125 height 19
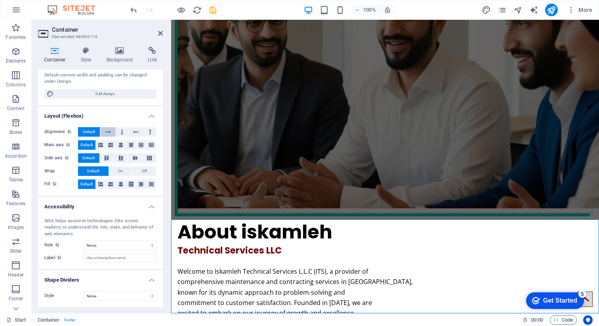
scroll to position [0, 0]
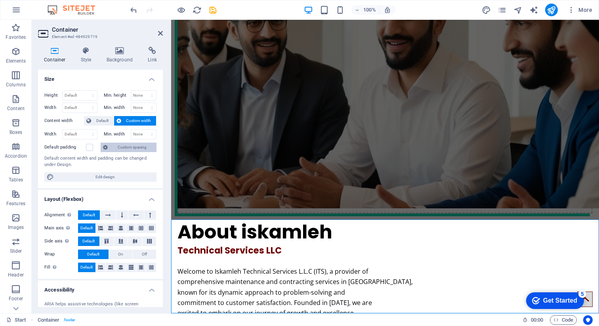
click at [118, 146] on span "Custom spacing" at bounding box center [132, 148] width 44 height 10
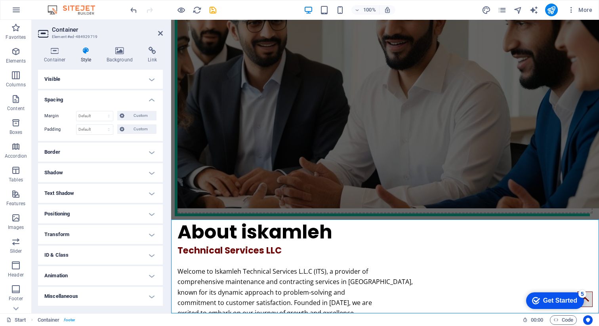
click at [111, 146] on h4 "Border" at bounding box center [100, 152] width 125 height 19
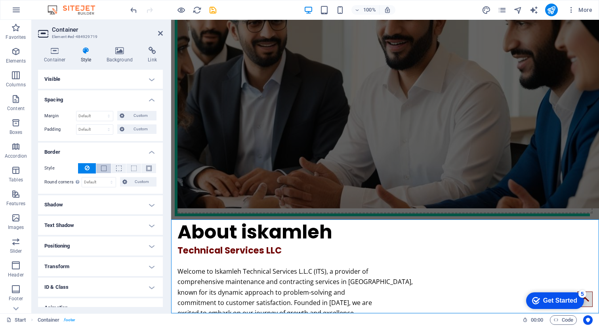
click at [105, 169] on span at bounding box center [104, 169] width 6 height 6
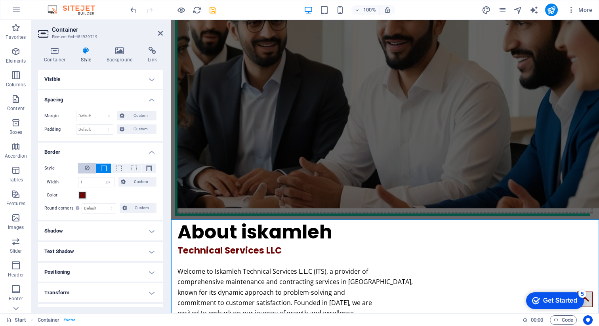
click at [85, 167] on icon at bounding box center [87, 168] width 5 height 10
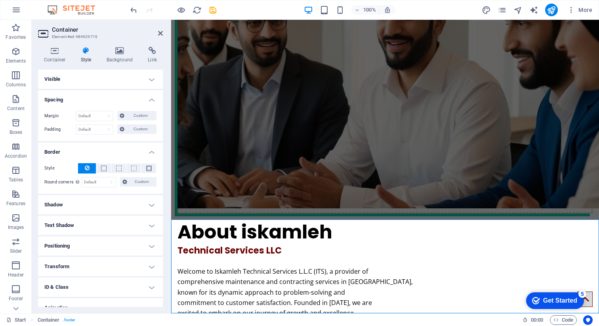
click at [85, 208] on h4 "Shadow" at bounding box center [100, 204] width 125 height 19
click at [85, 208] on h4 "Shadow" at bounding box center [100, 202] width 125 height 14
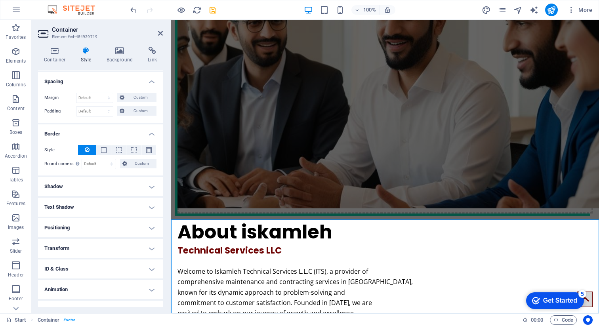
scroll to position [26, 0]
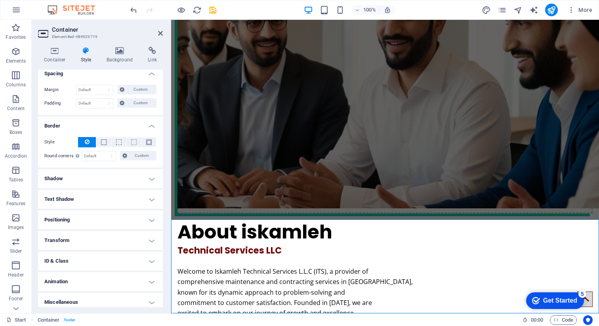
click at [77, 217] on h4 "Positioning" at bounding box center [100, 219] width 125 height 19
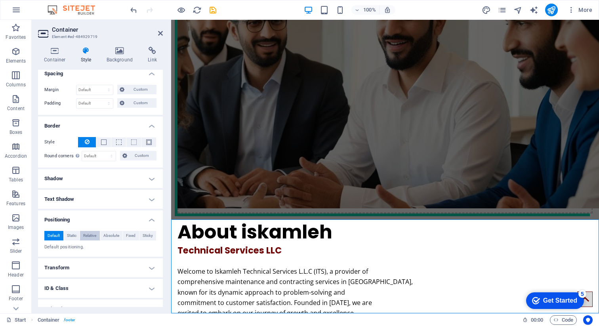
click at [91, 237] on span "Relative" at bounding box center [89, 236] width 13 height 10
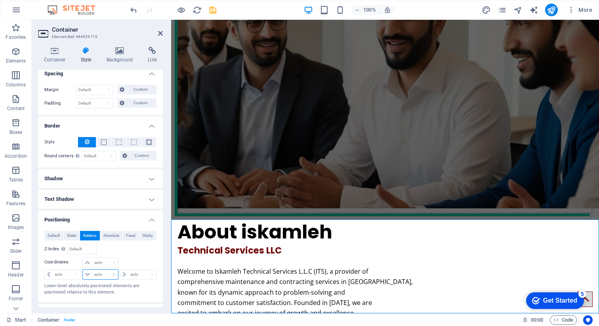
click at [96, 275] on select "auto px rem % em" at bounding box center [100, 275] width 35 height 10
select select "px"
click at [106, 270] on select "auto px rem % em" at bounding box center [100, 275] width 35 height 10
click at [129, 257] on div "Default Static Relative Absolute Fixed Sticky Z-Index Sets the order of the ele…" at bounding box center [100, 263] width 112 height 65
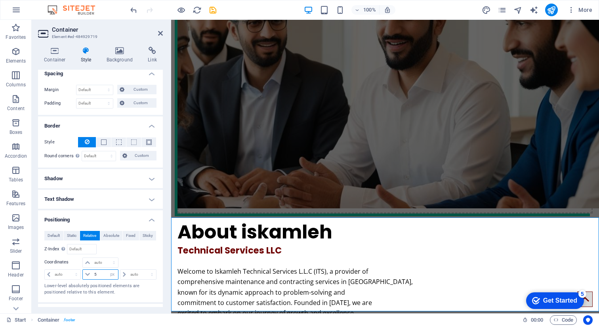
click at [96, 274] on input "5" at bounding box center [104, 275] width 25 height 10
type input "18"
click at [139, 262] on div at bounding box center [137, 263] width 37 height 11
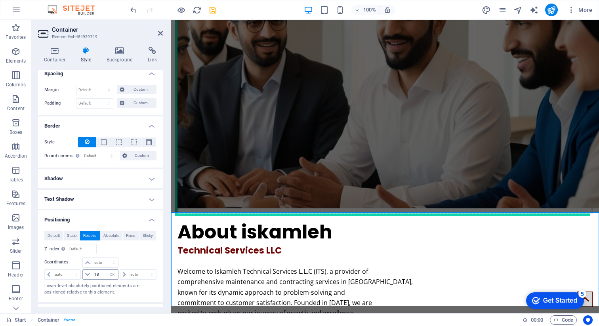
click at [87, 277] on span at bounding box center [88, 275] width 10 height 10
click at [87, 276] on icon at bounding box center [87, 274] width 5 height 5
click at [96, 275] on input "18" at bounding box center [104, 275] width 25 height 10
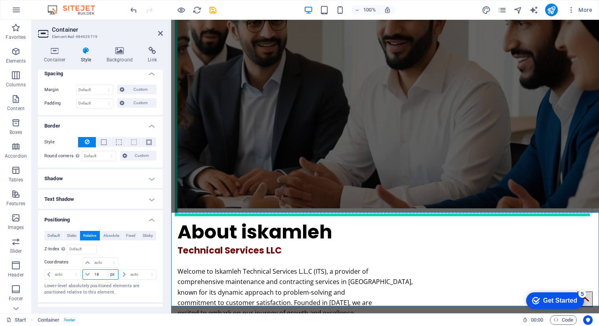
click at [109, 276] on select "auto px rem % em" at bounding box center [112, 275] width 11 height 10
select select "auto"
click at [107, 270] on select "auto px rem % em" at bounding box center [112, 275] width 11 height 10
select select "DISABLED_OPTION_VALUE"
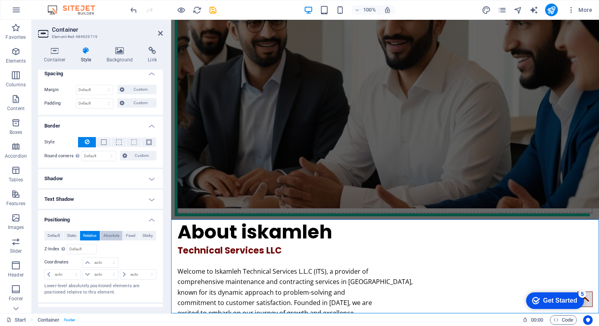
click at [115, 237] on span "Absolute" at bounding box center [111, 236] width 16 height 10
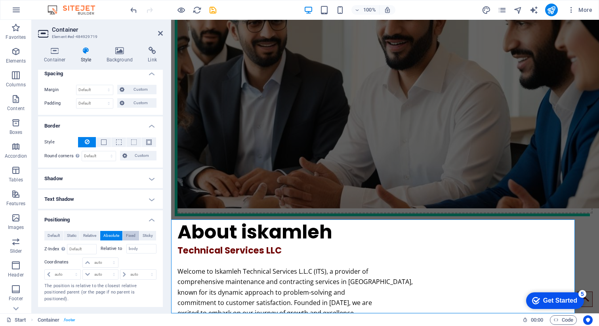
click at [127, 236] on span "Fixed" at bounding box center [131, 236] width 10 height 10
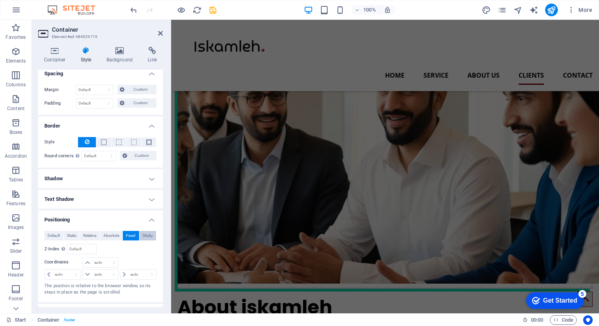
click at [145, 235] on span "Sticky" at bounding box center [148, 236] width 10 height 10
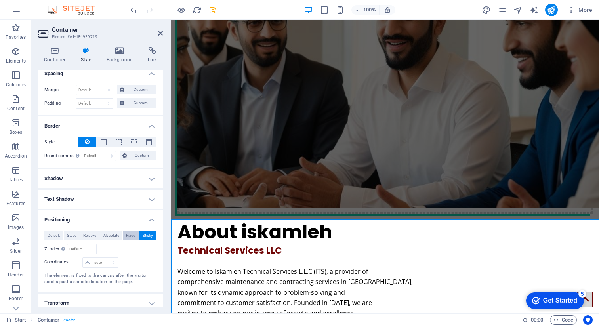
click at [130, 236] on span "Fixed" at bounding box center [131, 236] width 10 height 10
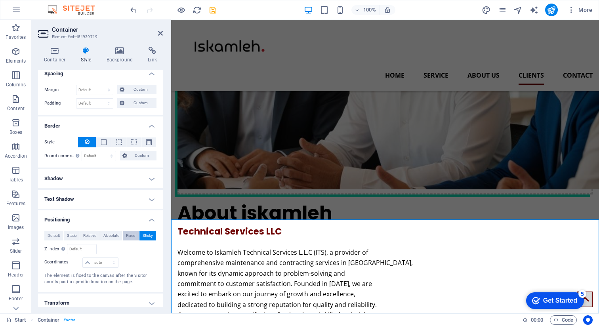
scroll to position [1620, 0]
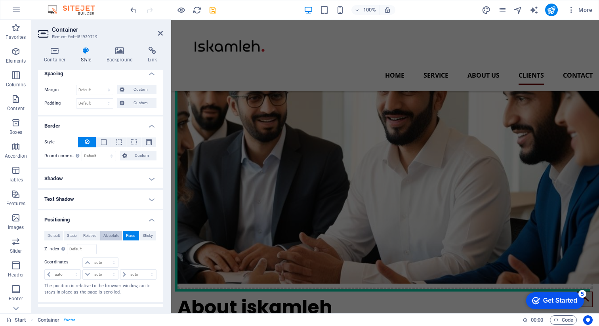
click at [113, 235] on span "Absolute" at bounding box center [111, 236] width 16 height 10
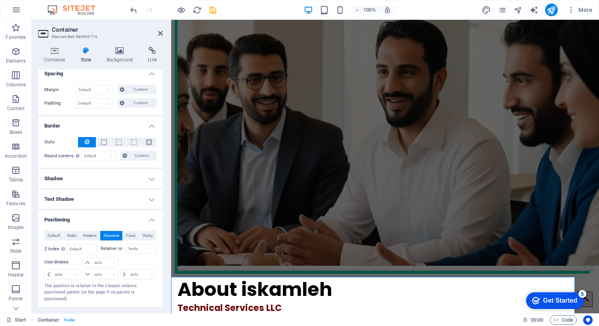
scroll to position [1715, 0]
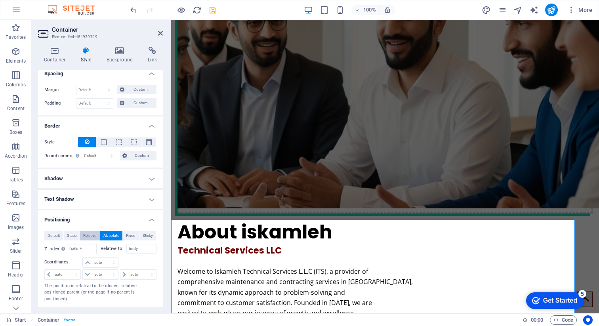
click at [92, 235] on span "Relative" at bounding box center [89, 236] width 13 height 10
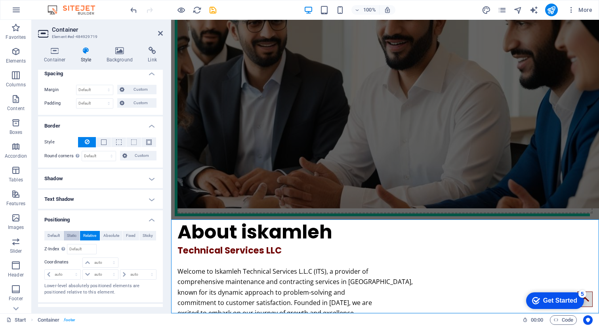
click at [69, 237] on span "Static" at bounding box center [72, 236] width 10 height 10
click at [54, 237] on span "Default" at bounding box center [54, 236] width 12 height 10
click at [73, 267] on h4 "Transform" at bounding box center [100, 267] width 125 height 19
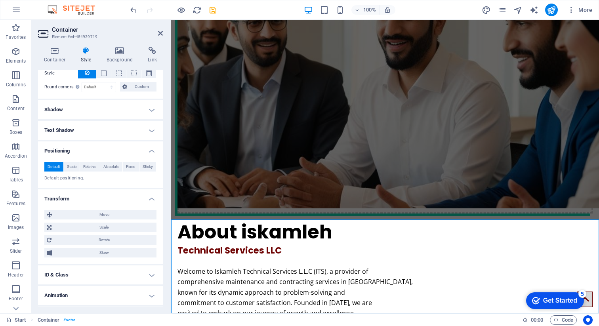
scroll to position [113, 0]
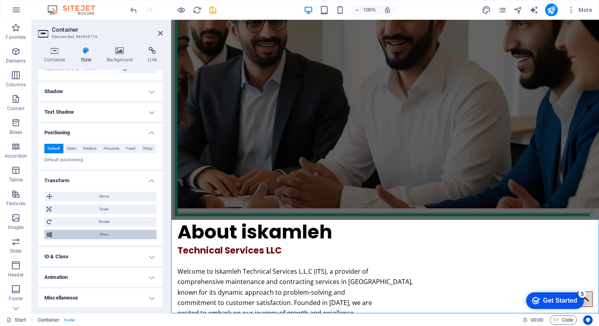
click at [94, 234] on span "Skew" at bounding box center [104, 235] width 100 height 10
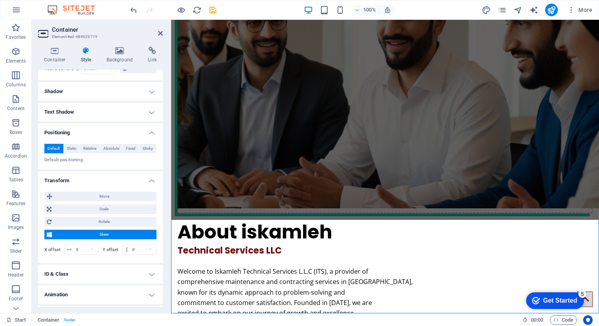
click at [94, 234] on span "Skew" at bounding box center [104, 235] width 100 height 10
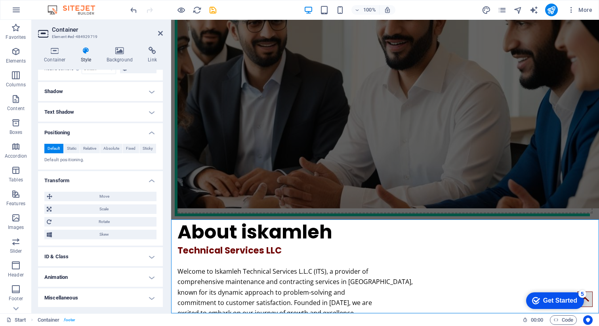
click at [86, 255] on h4 "ID & Class" at bounding box center [100, 256] width 125 height 19
click at [86, 255] on h4 "ID & Class" at bounding box center [100, 254] width 125 height 14
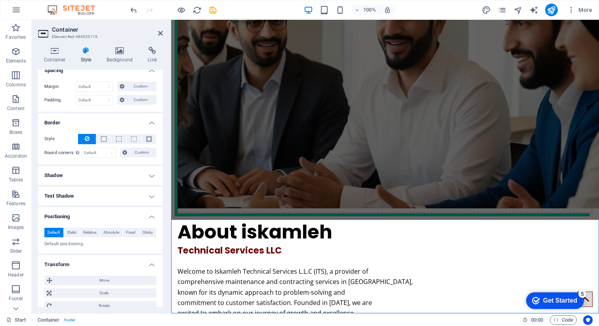
scroll to position [0, 0]
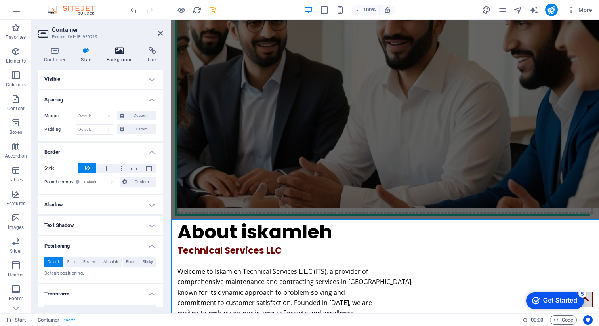
click at [125, 59] on h4 "Background" at bounding box center [122, 55] width 42 height 17
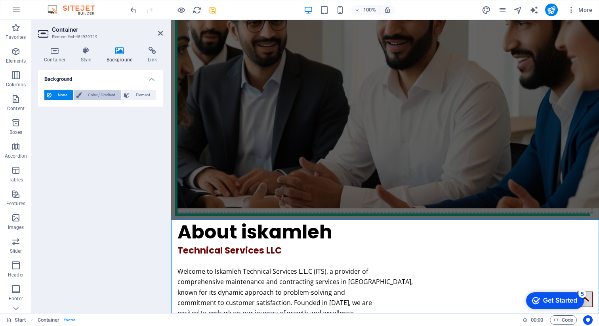
click at [89, 96] on span "Color / Gradient" at bounding box center [101, 95] width 35 height 10
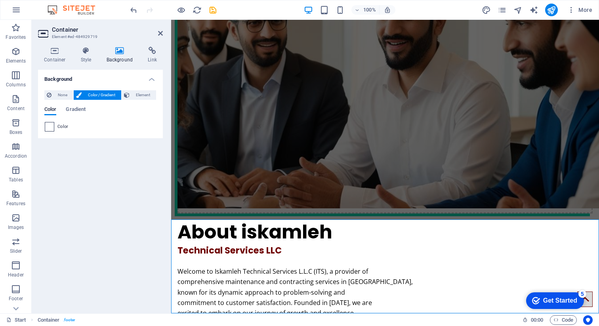
click at [51, 127] on span at bounding box center [49, 126] width 9 height 9
type input "#ffffff"
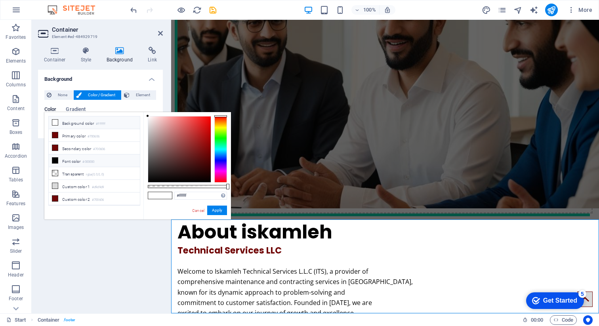
click at [55, 121] on icon at bounding box center [55, 123] width 6 height 6
click at [212, 209] on button "Apply" at bounding box center [217, 211] width 20 height 10
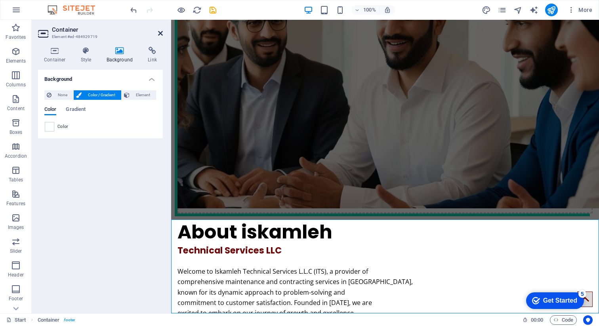
click at [161, 32] on icon at bounding box center [160, 33] width 5 height 6
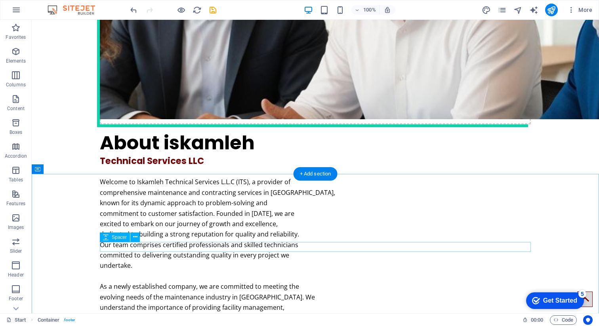
scroll to position [1809, 0]
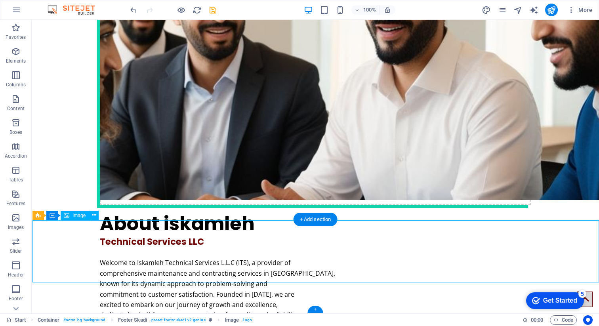
select select "px"
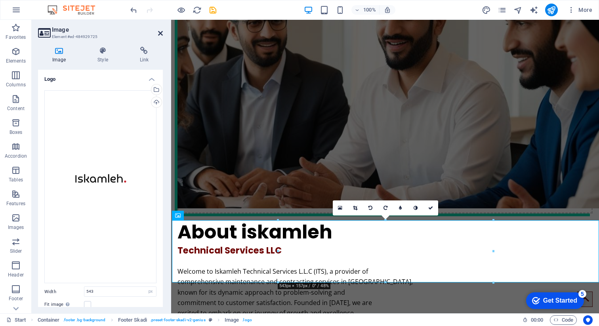
click at [161, 36] on link at bounding box center [160, 33] width 5 height 7
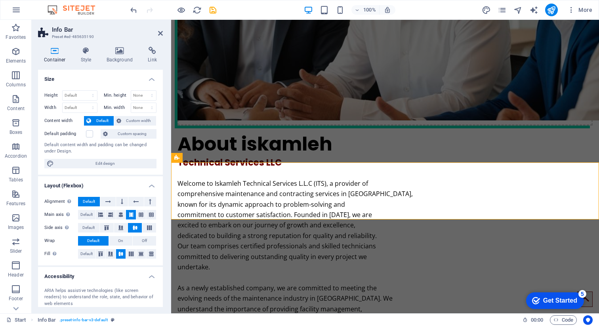
scroll to position [1715, 0]
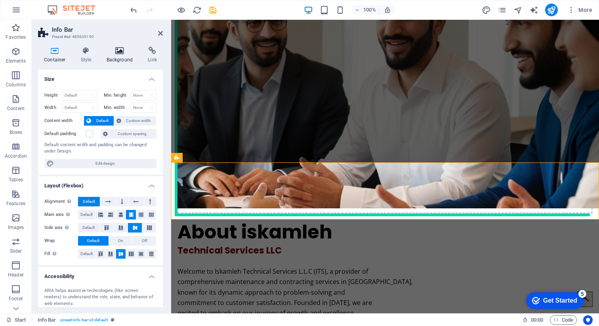
click at [115, 55] on h4 "Background" at bounding box center [122, 55] width 42 height 17
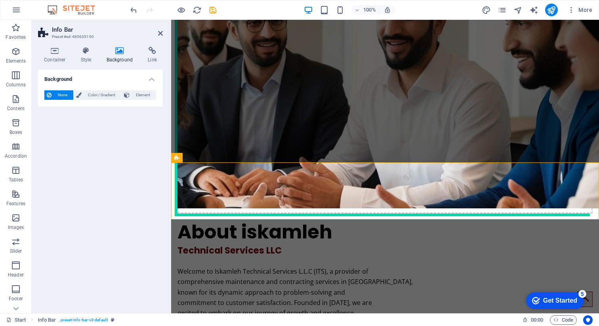
click at [157, 33] on h2 "Info Bar" at bounding box center [107, 29] width 111 height 7
click at [161, 33] on icon at bounding box center [160, 33] width 5 height 6
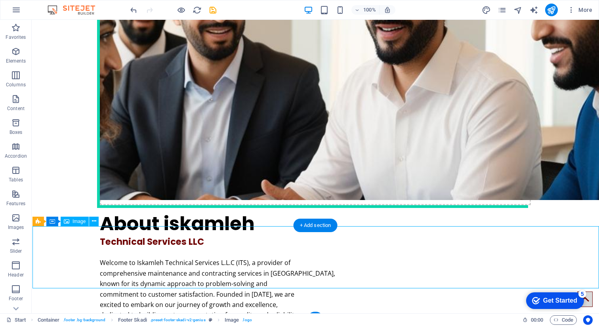
select select "px"
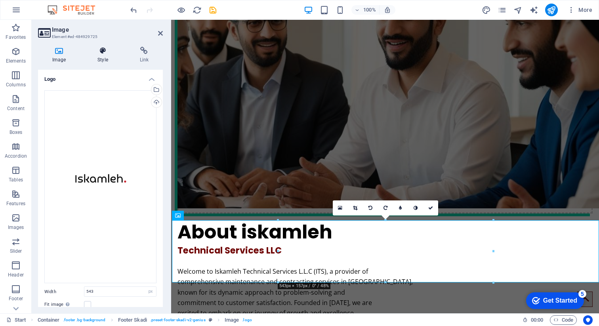
click at [107, 58] on h4 "Style" at bounding box center [104, 55] width 42 height 17
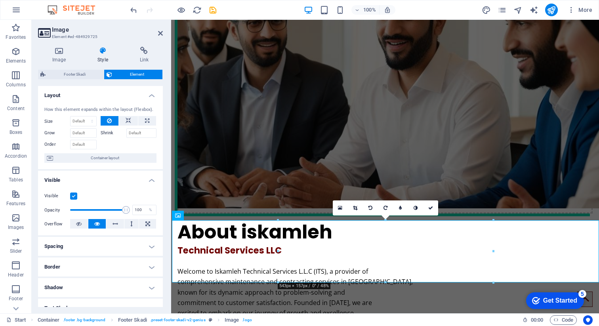
click at [161, 29] on h2 "Image" at bounding box center [107, 29] width 111 height 7
click at [161, 33] on icon at bounding box center [160, 33] width 5 height 6
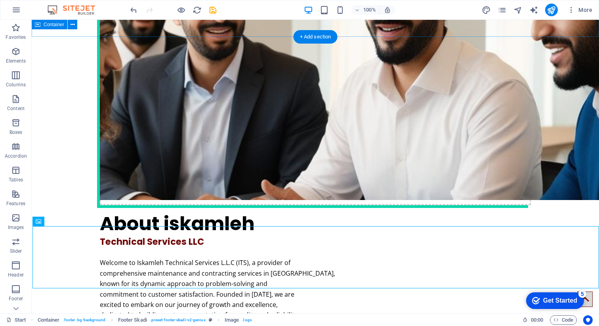
scroll to position [1803, 0]
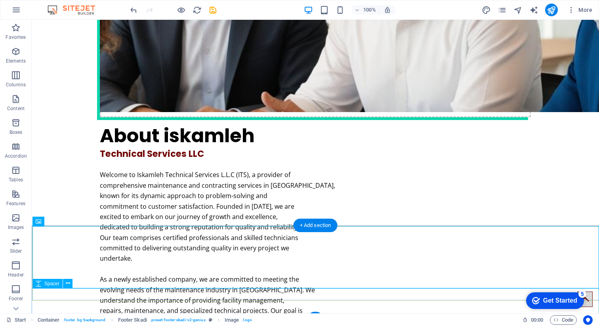
select select "px"
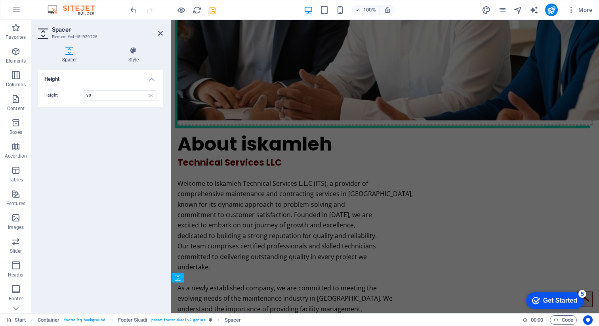
scroll to position [1715, 0]
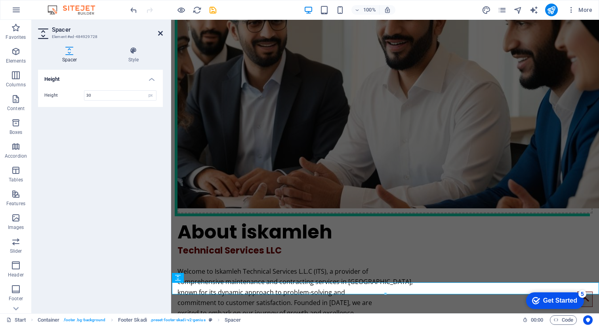
click at [159, 31] on icon at bounding box center [160, 33] width 5 height 6
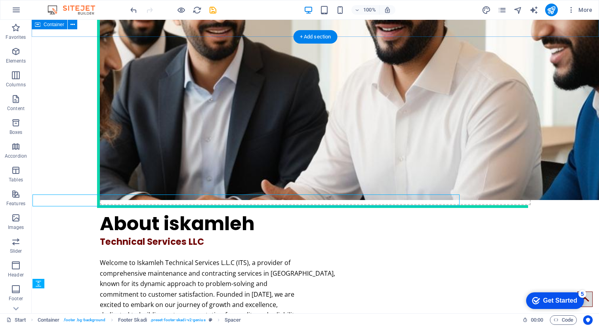
scroll to position [1803, 0]
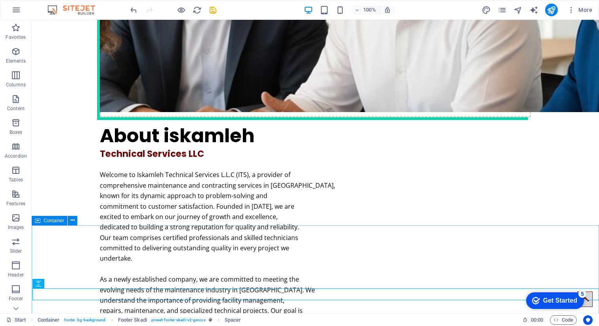
click at [44, 223] on span "Container" at bounding box center [54, 220] width 21 height 5
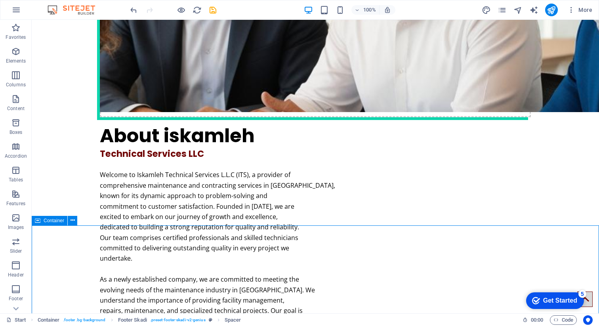
click at [44, 223] on span "Container" at bounding box center [54, 220] width 21 height 5
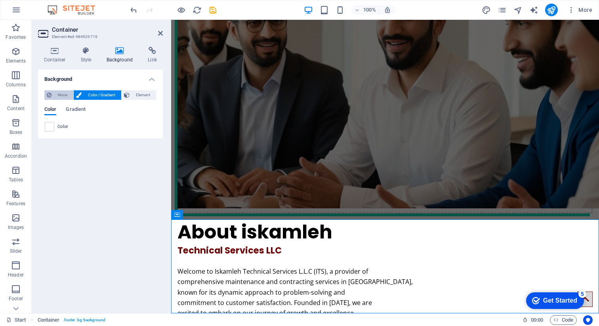
click at [60, 96] on span "None" at bounding box center [62, 95] width 17 height 10
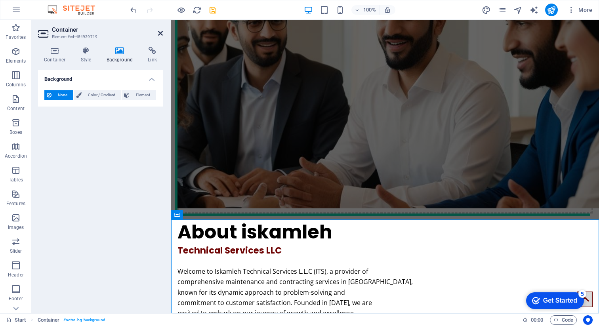
click at [161, 31] on icon at bounding box center [160, 33] width 5 height 6
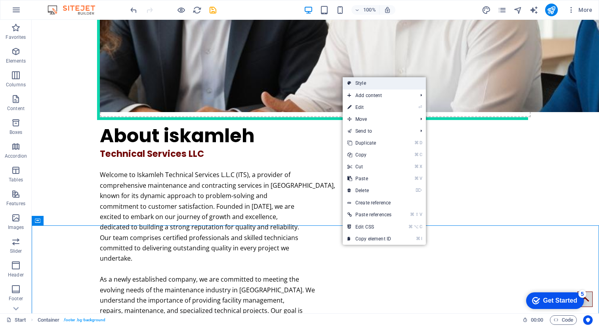
click at [377, 82] on link "Style" at bounding box center [384, 83] width 83 height 12
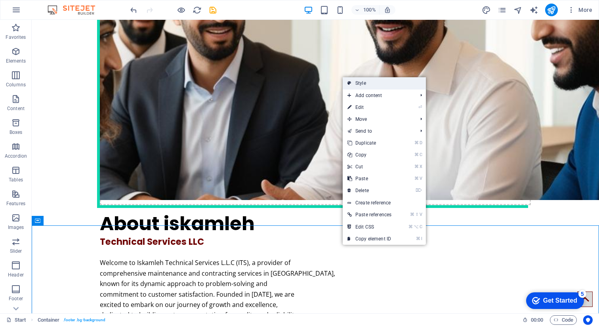
select select "rem"
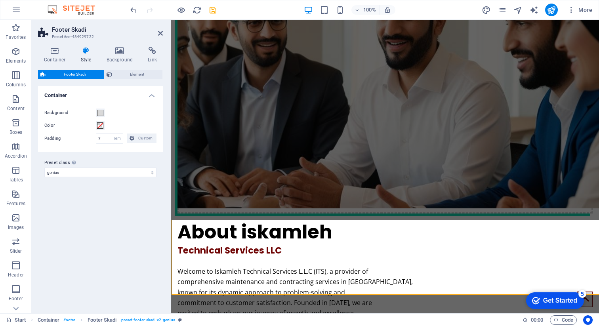
click at [111, 63] on div "Container Style Background Link Size Height Default px rem % vh vw Min. height …" at bounding box center [100, 177] width 125 height 260
click at [119, 55] on h4 "Background" at bounding box center [122, 55] width 42 height 17
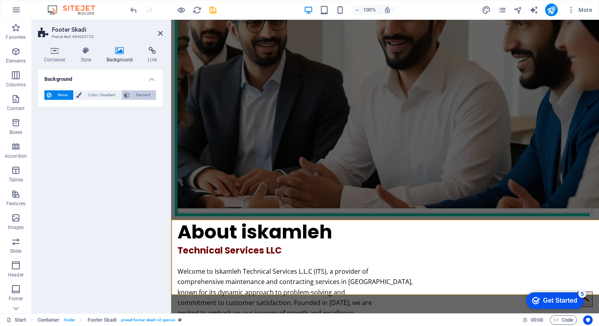
click at [137, 96] on span "Element" at bounding box center [143, 95] width 22 height 10
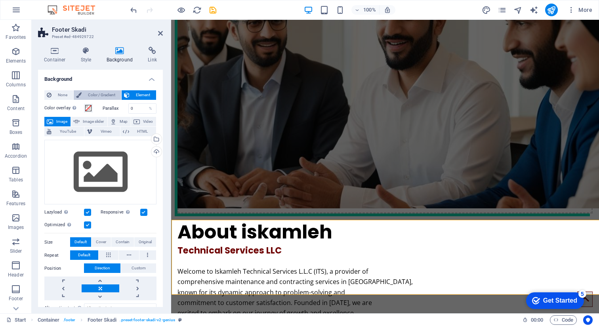
click at [87, 96] on span "Color / Gradient" at bounding box center [101, 95] width 35 height 10
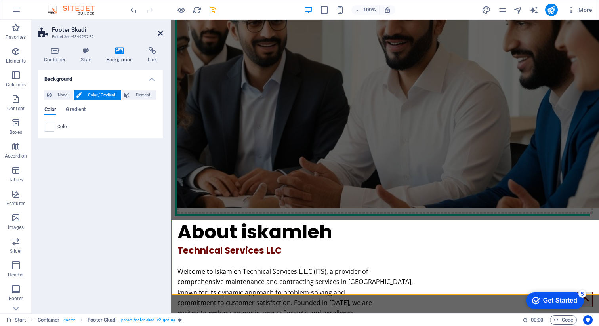
click at [163, 31] on icon at bounding box center [160, 33] width 5 height 6
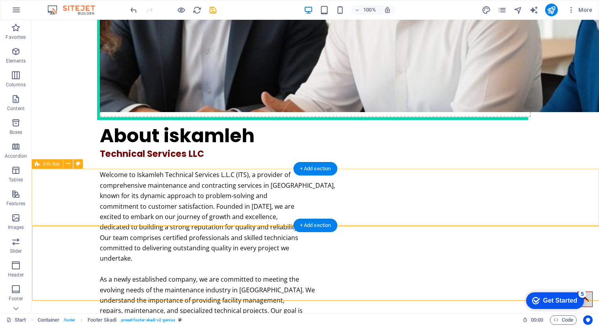
scroll to position [1809, 0]
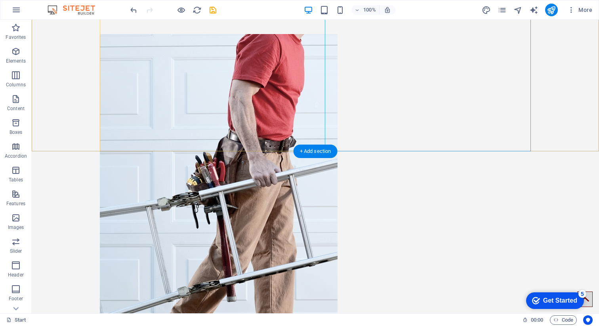
scroll to position [287, 0]
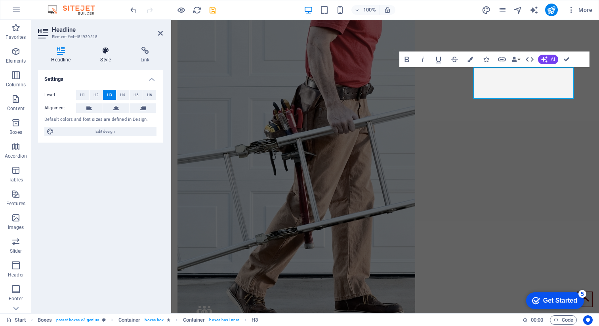
click at [103, 55] on h4 "Style" at bounding box center [107, 55] width 40 height 17
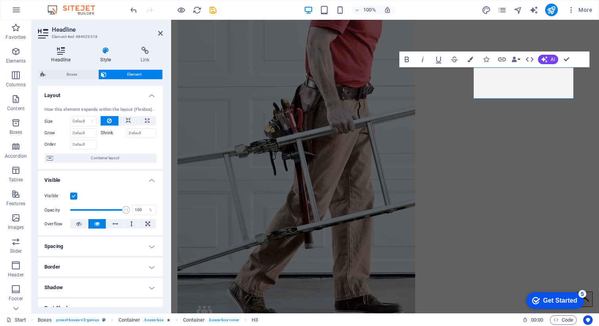
click at [63, 56] on h4 "Headline" at bounding box center [62, 55] width 49 height 17
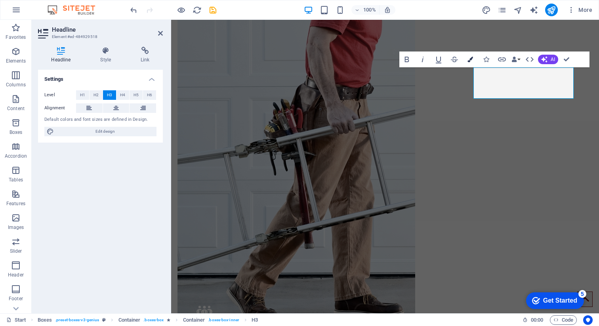
click at [470, 58] on icon "button" at bounding box center [471, 60] width 6 height 6
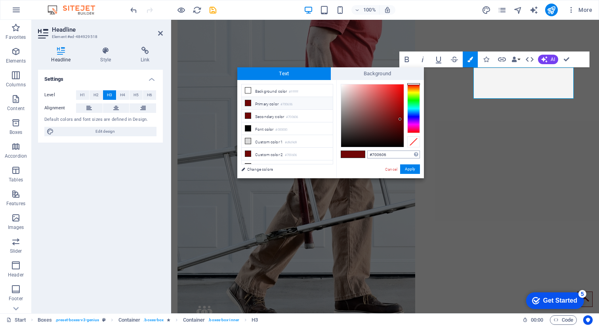
click at [378, 157] on input "#700606" at bounding box center [393, 155] width 53 height 8
type input "#ca242f"
click at [409, 170] on button "Apply" at bounding box center [410, 169] width 20 height 10
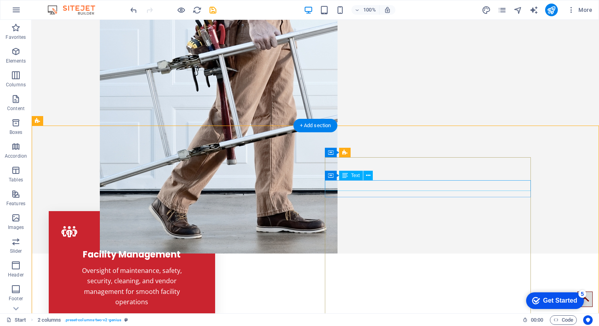
scroll to position [358, 0]
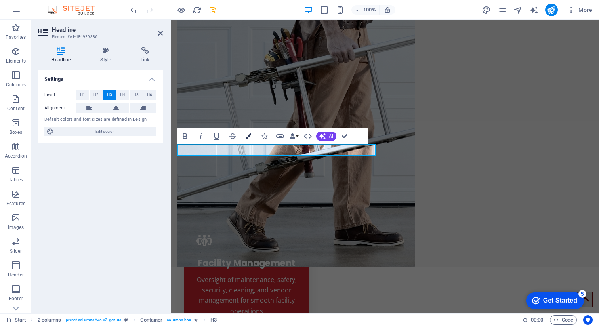
click at [247, 135] on icon "button" at bounding box center [249, 137] width 6 height 6
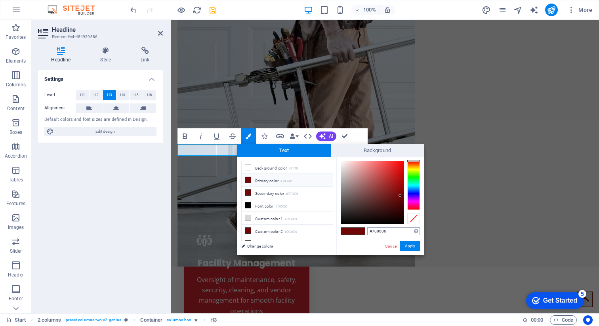
click at [380, 229] on input "#700606" at bounding box center [393, 232] width 53 height 8
type input "#ca242f"
click at [413, 247] on button "Apply" at bounding box center [410, 246] width 20 height 10
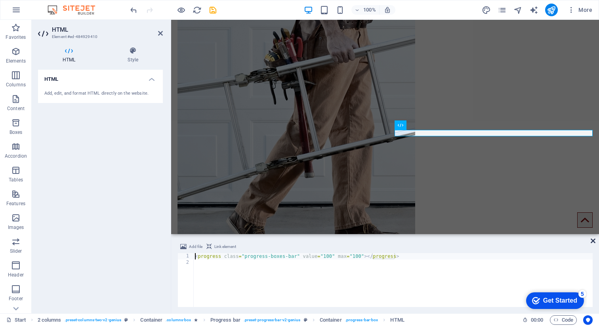
click at [593, 241] on icon at bounding box center [593, 241] width 5 height 6
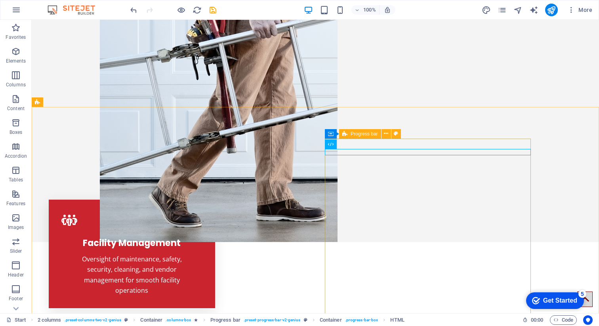
click at [346, 135] on icon at bounding box center [344, 134] width 5 height 10
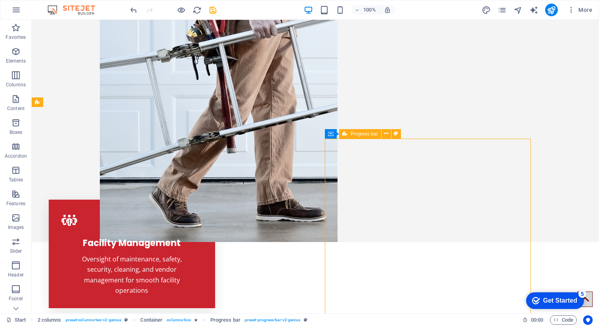
click at [346, 135] on icon at bounding box center [344, 134] width 5 height 10
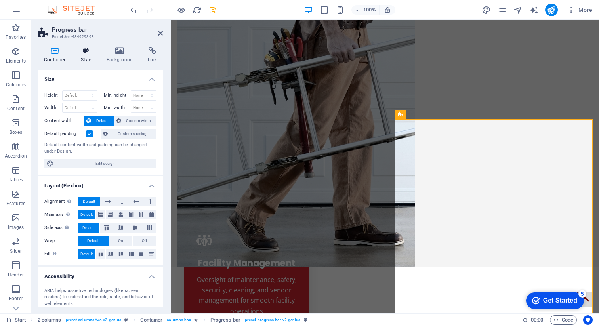
click at [91, 52] on icon at bounding box center [86, 51] width 23 height 8
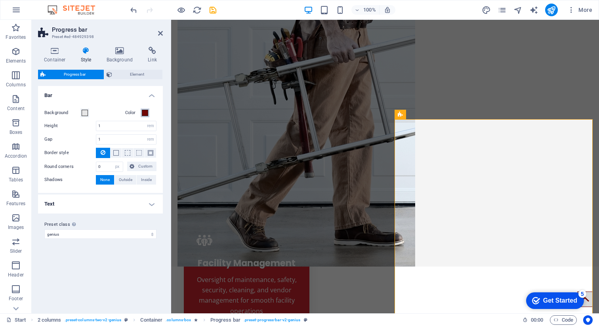
click at [144, 112] on span at bounding box center [145, 113] width 6 height 6
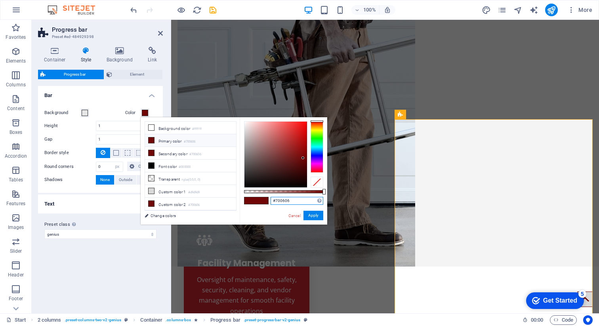
click at [280, 200] on input "#700606" at bounding box center [297, 201] width 53 height 8
paste input "#ca242f"
type input "#ca242f"
click at [315, 216] on button "Apply" at bounding box center [314, 216] width 20 height 10
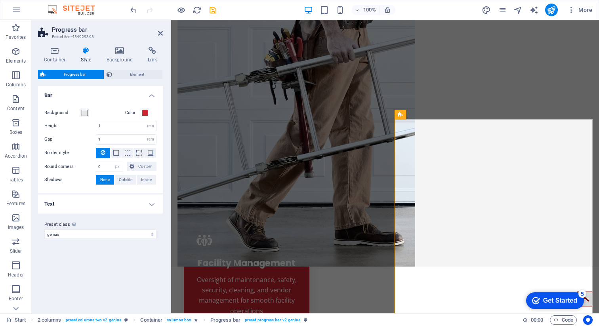
click at [157, 34] on header "Progress bar Preset #ed-484929398" at bounding box center [100, 30] width 125 height 21
click at [162, 33] on icon at bounding box center [160, 33] width 5 height 6
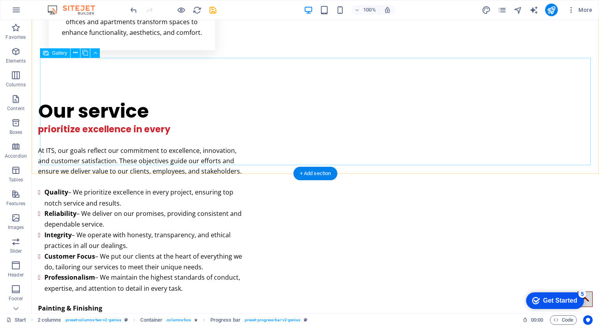
scroll to position [831, 0]
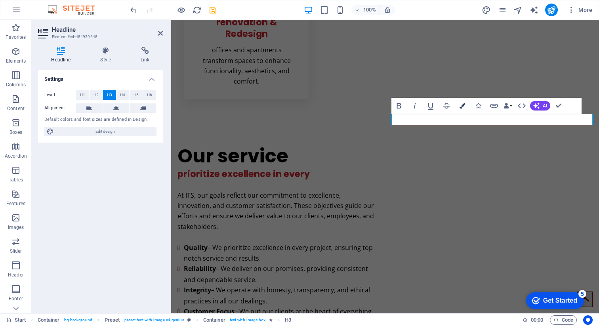
click at [462, 107] on icon "button" at bounding box center [463, 106] width 6 height 6
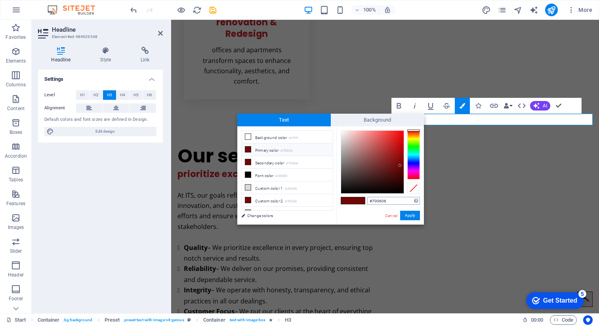
click at [379, 203] on input "#700606" at bounding box center [393, 201] width 53 height 8
type input "#ca242f"
click at [412, 220] on button "Apply" at bounding box center [410, 216] width 20 height 10
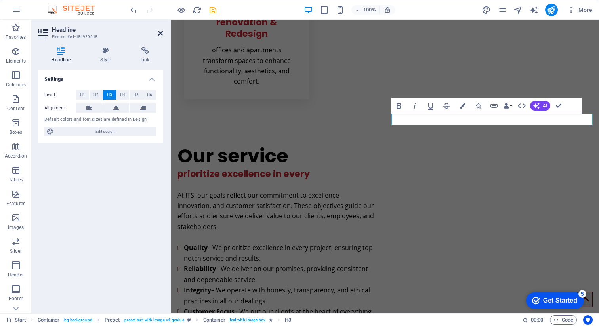
click at [158, 32] on icon at bounding box center [160, 33] width 5 height 6
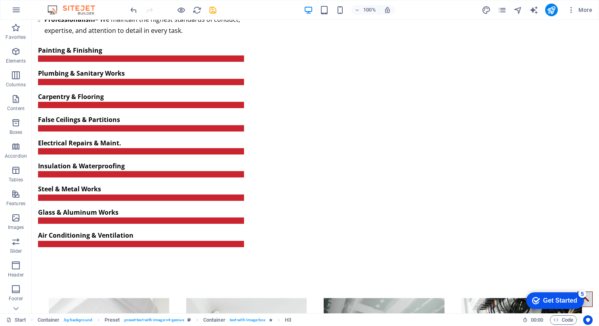
scroll to position [1083, 0]
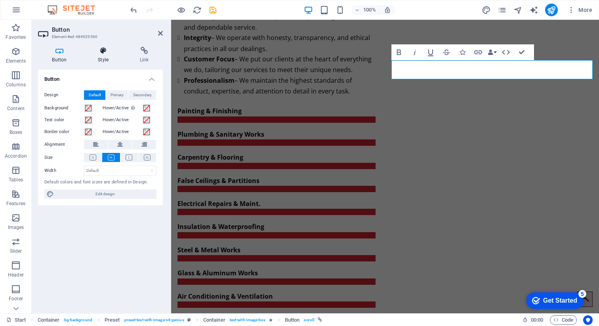
click at [100, 48] on icon at bounding box center [103, 51] width 39 height 8
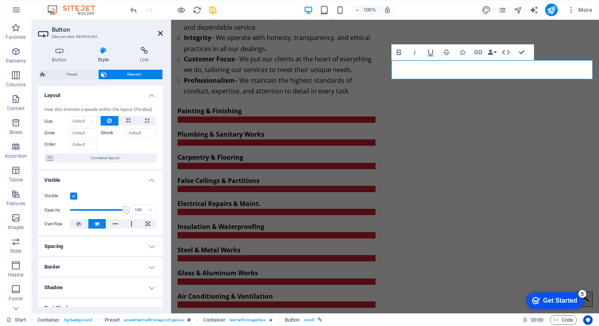
click at [160, 31] on icon at bounding box center [160, 33] width 5 height 6
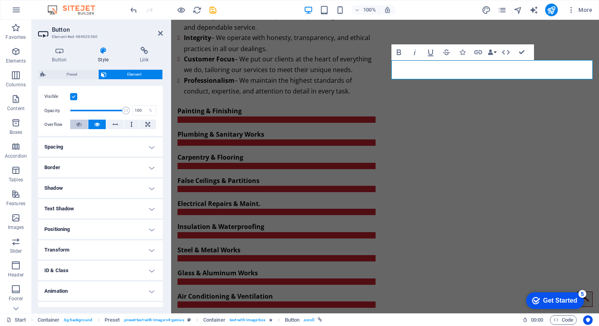
scroll to position [114, 0]
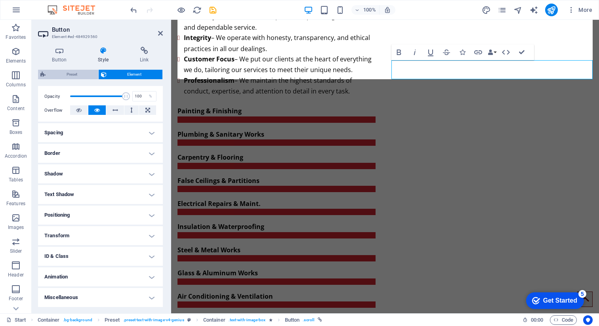
click at [66, 73] on span "Preset" at bounding box center [72, 75] width 48 height 10
select select "rem"
select select "px"
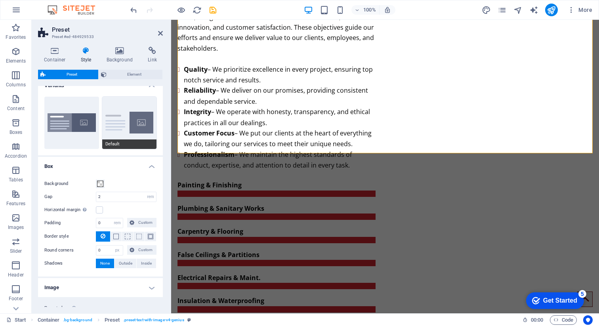
scroll to position [31, 0]
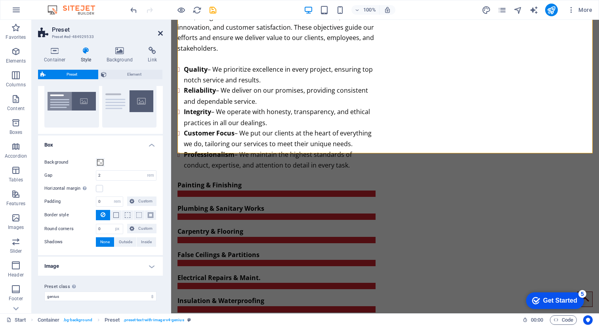
click at [161, 32] on icon at bounding box center [160, 33] width 5 height 6
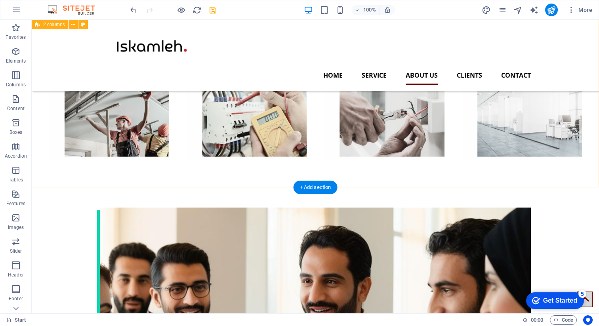
scroll to position [1350, 0]
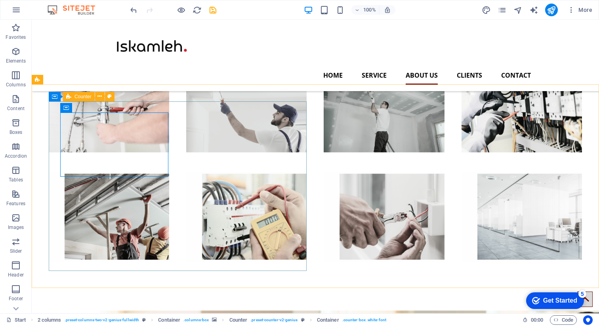
scroll to position [1288, 0]
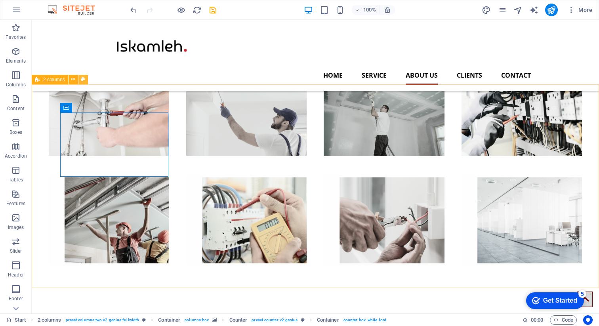
click at [81, 79] on icon at bounding box center [83, 79] width 4 height 8
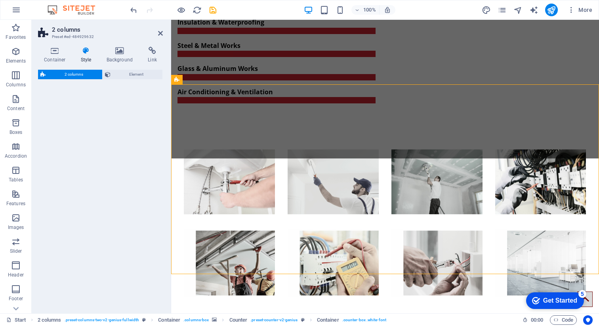
scroll to position [1214, 0]
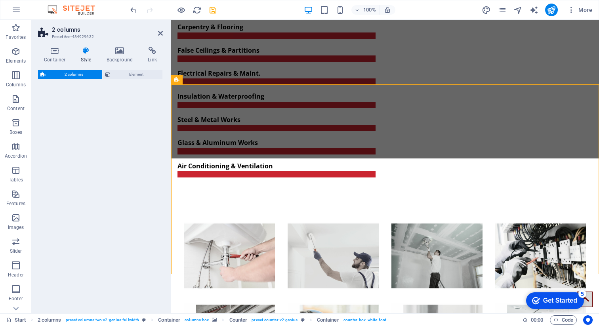
select select "vw"
select select "preset-columns-two-v2-genius-fullwidth"
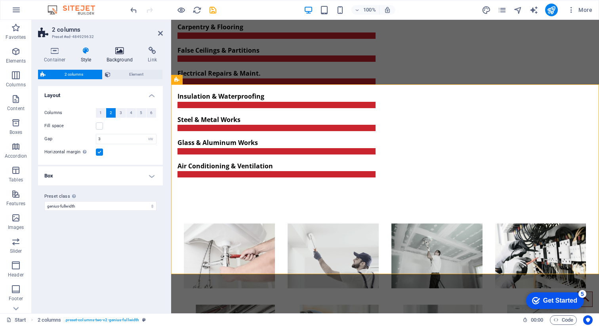
click at [117, 56] on h4 "Background" at bounding box center [122, 55] width 42 height 17
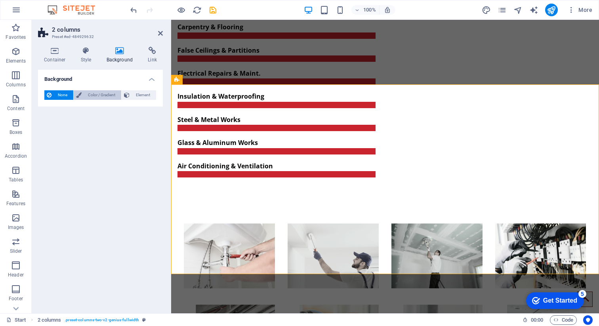
click at [98, 96] on span "Color / Gradient" at bounding box center [101, 95] width 35 height 10
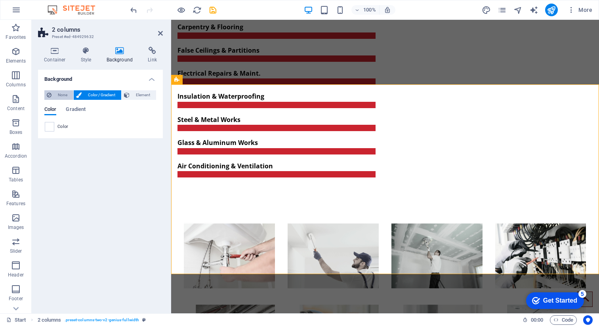
click at [59, 97] on span "None" at bounding box center [62, 95] width 17 height 10
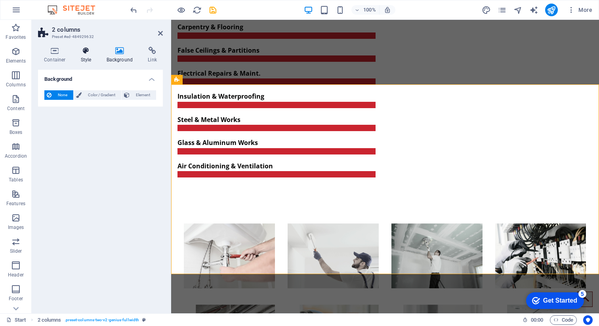
click at [86, 54] on icon at bounding box center [86, 51] width 23 height 8
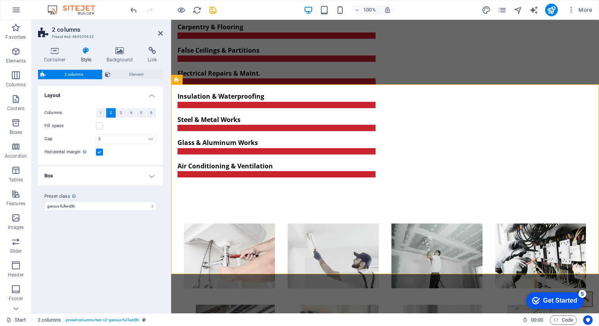
click at [158, 33] on h2 "2 columns" at bounding box center [107, 29] width 111 height 7
click at [161, 33] on icon at bounding box center [160, 33] width 5 height 6
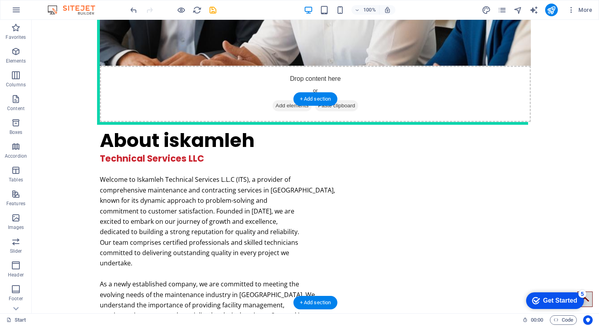
scroll to position [1809, 0]
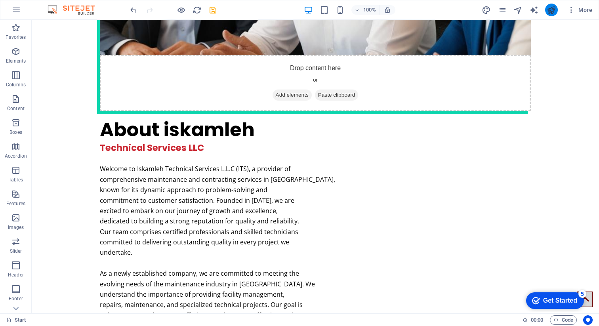
click at [553, 6] on icon "publish" at bounding box center [551, 10] width 9 height 9
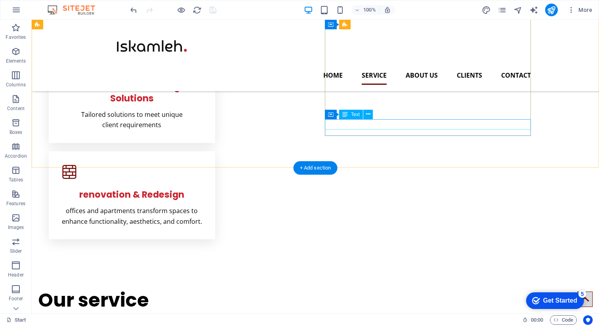
scroll to position [444, 0]
